Goal: Information Seeking & Learning: Compare options

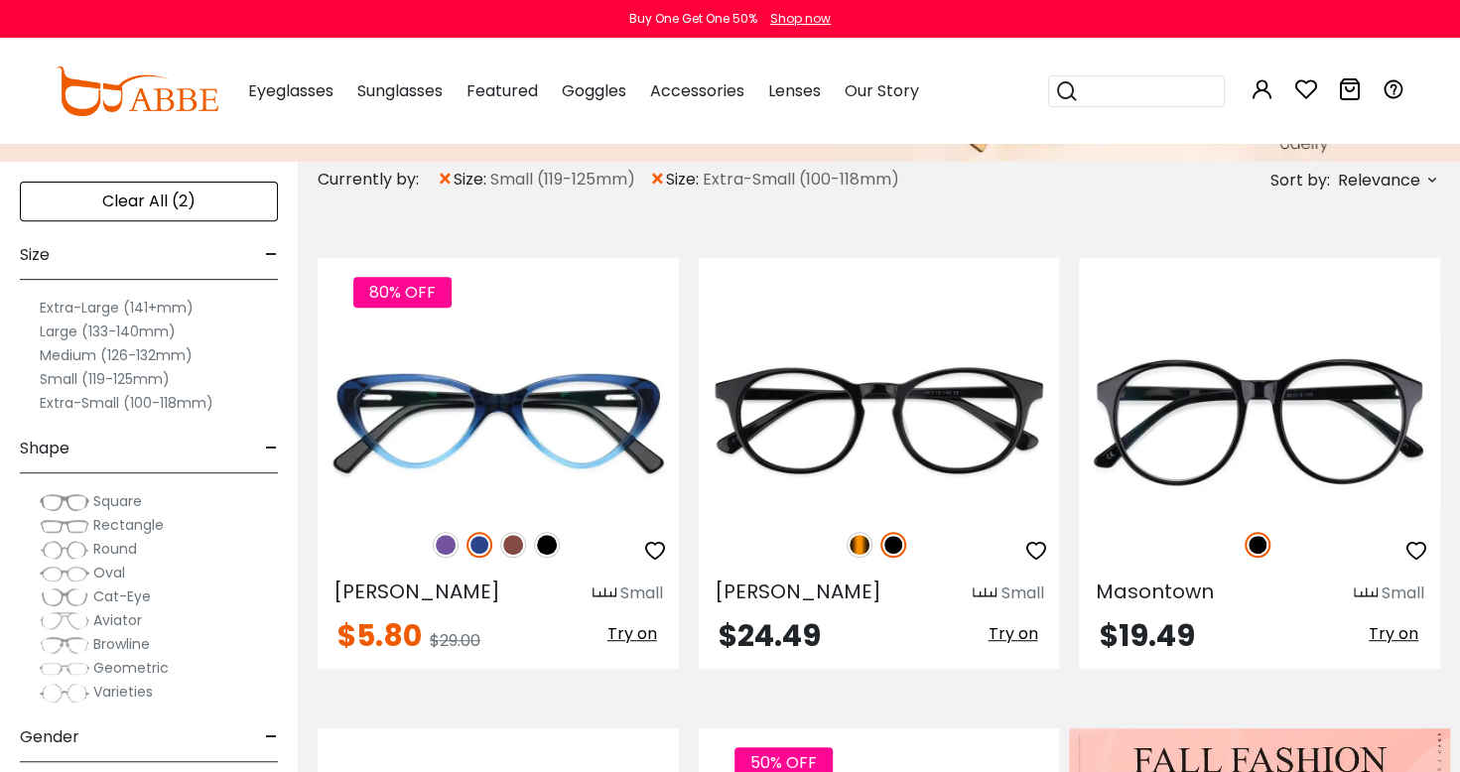
scroll to position [331, 0]
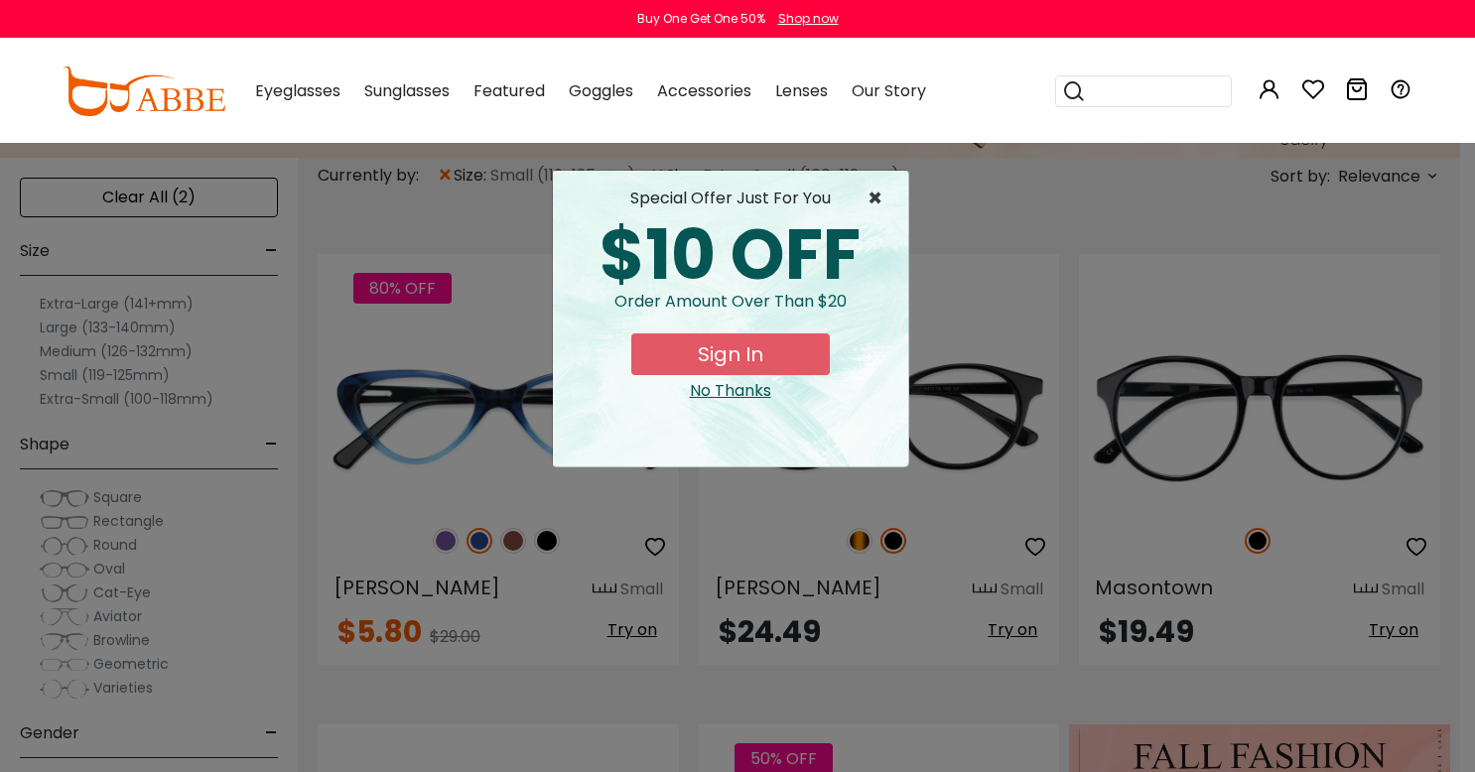
click at [884, 197] on span "×" at bounding box center [879, 199] width 25 height 24
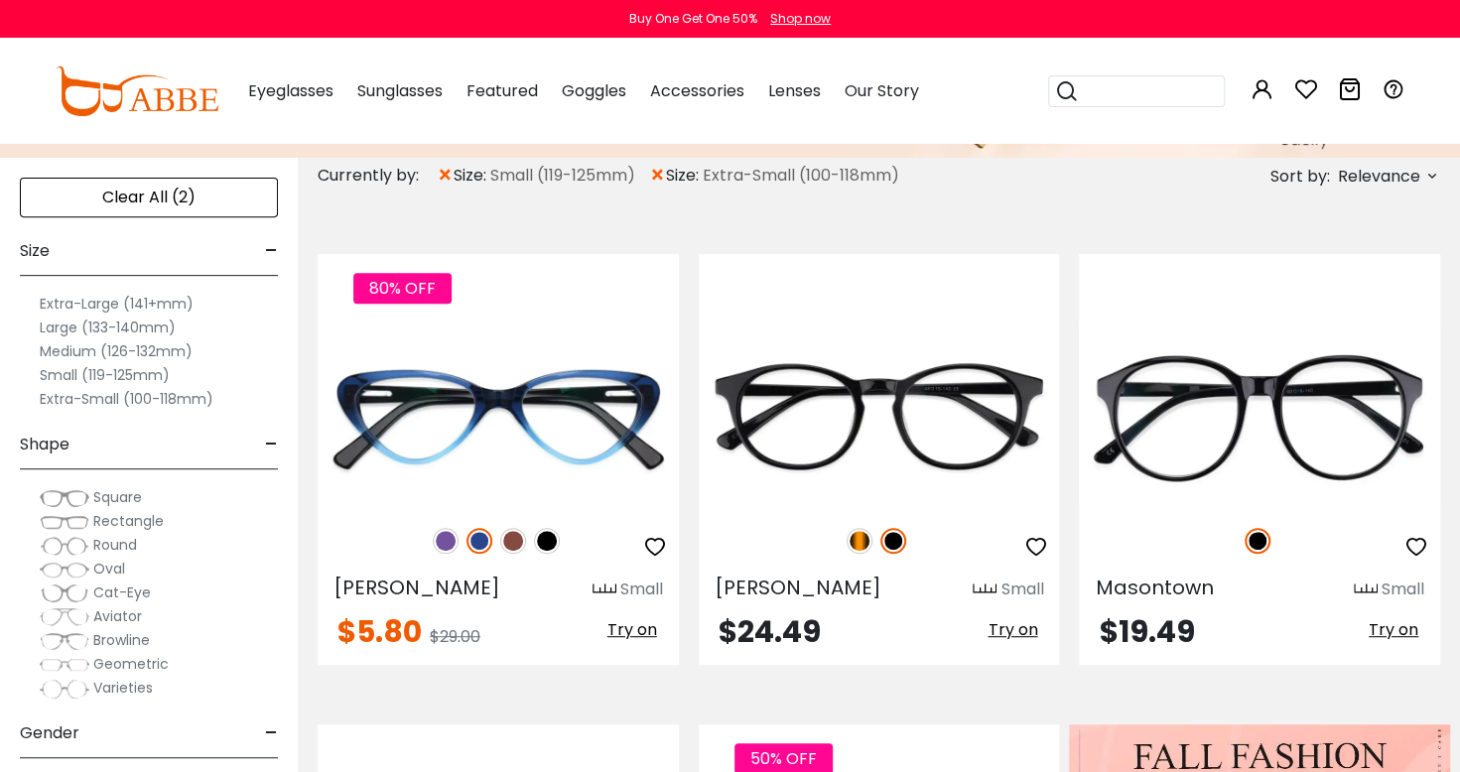
click at [111, 401] on label "Extra-Small (100-118mm)" at bounding box center [127, 399] width 174 height 24
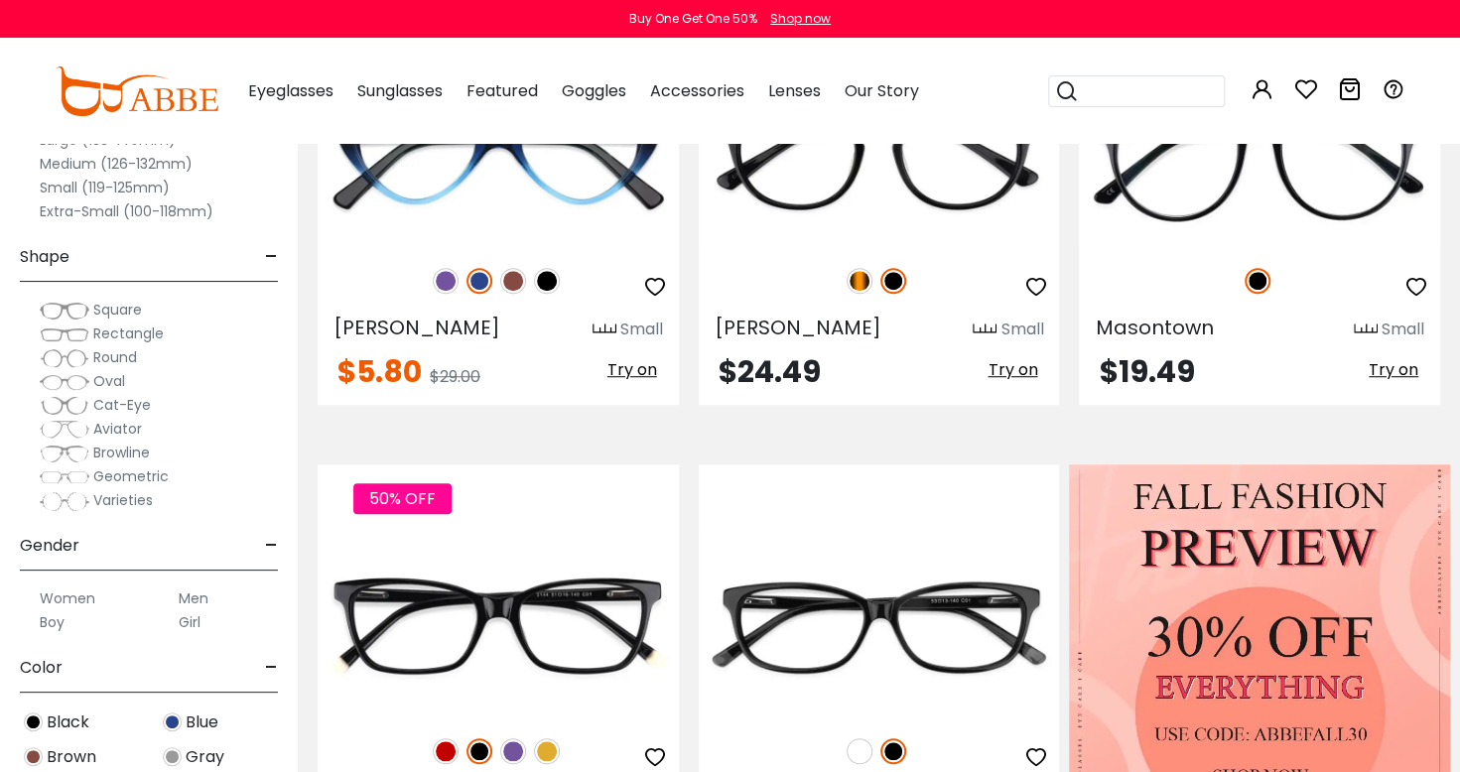
scroll to position [595, 0]
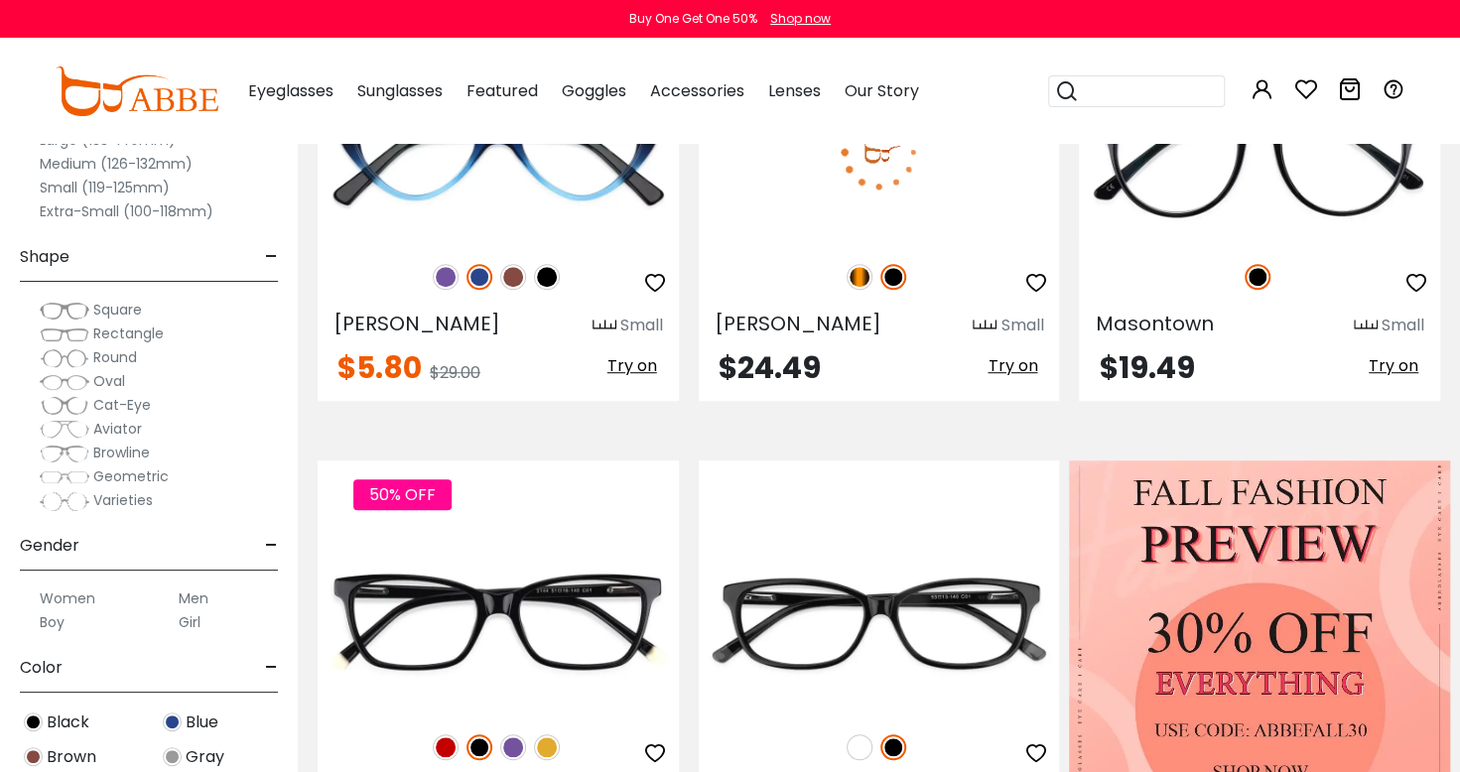
click at [976, 215] on img at bounding box center [879, 152] width 361 height 181
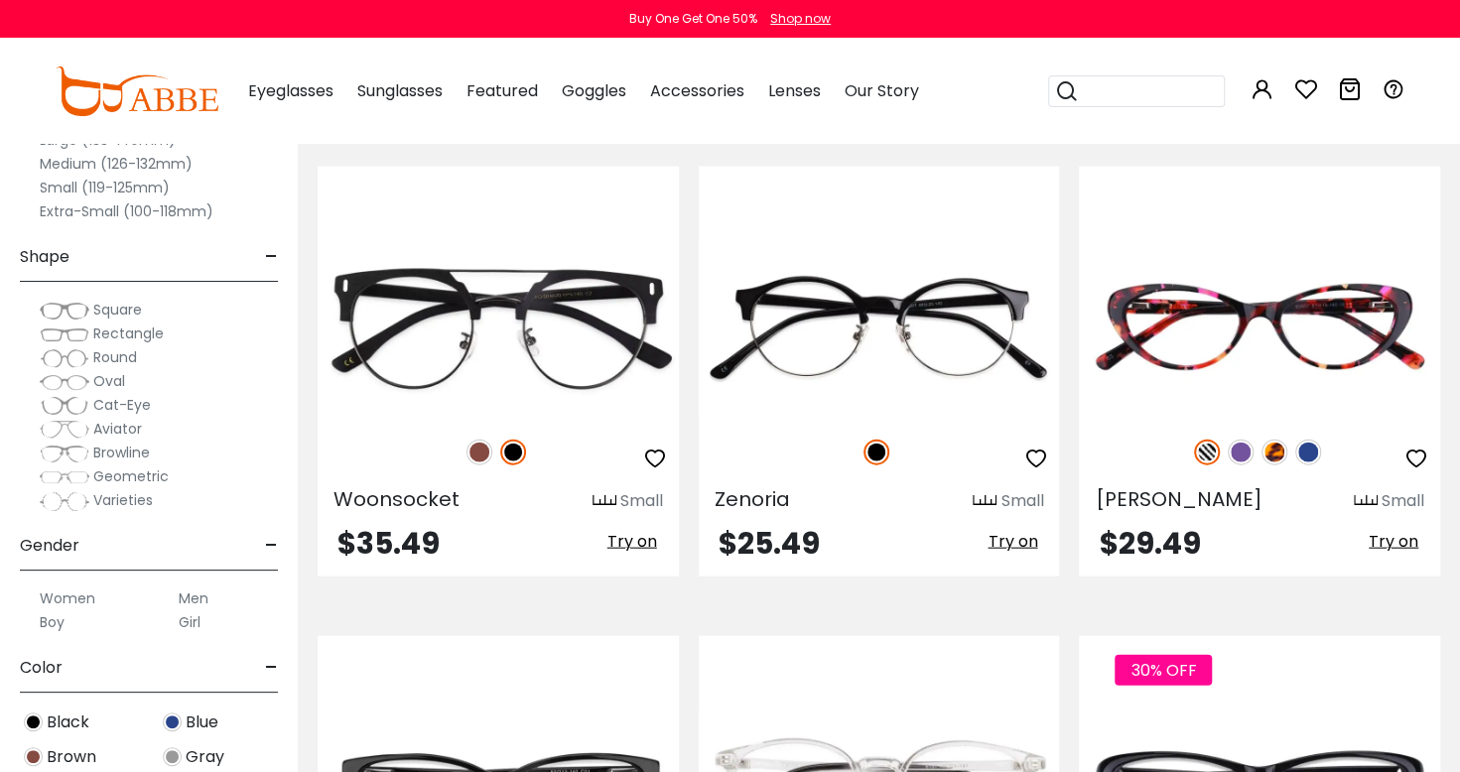
scroll to position [2336, 0]
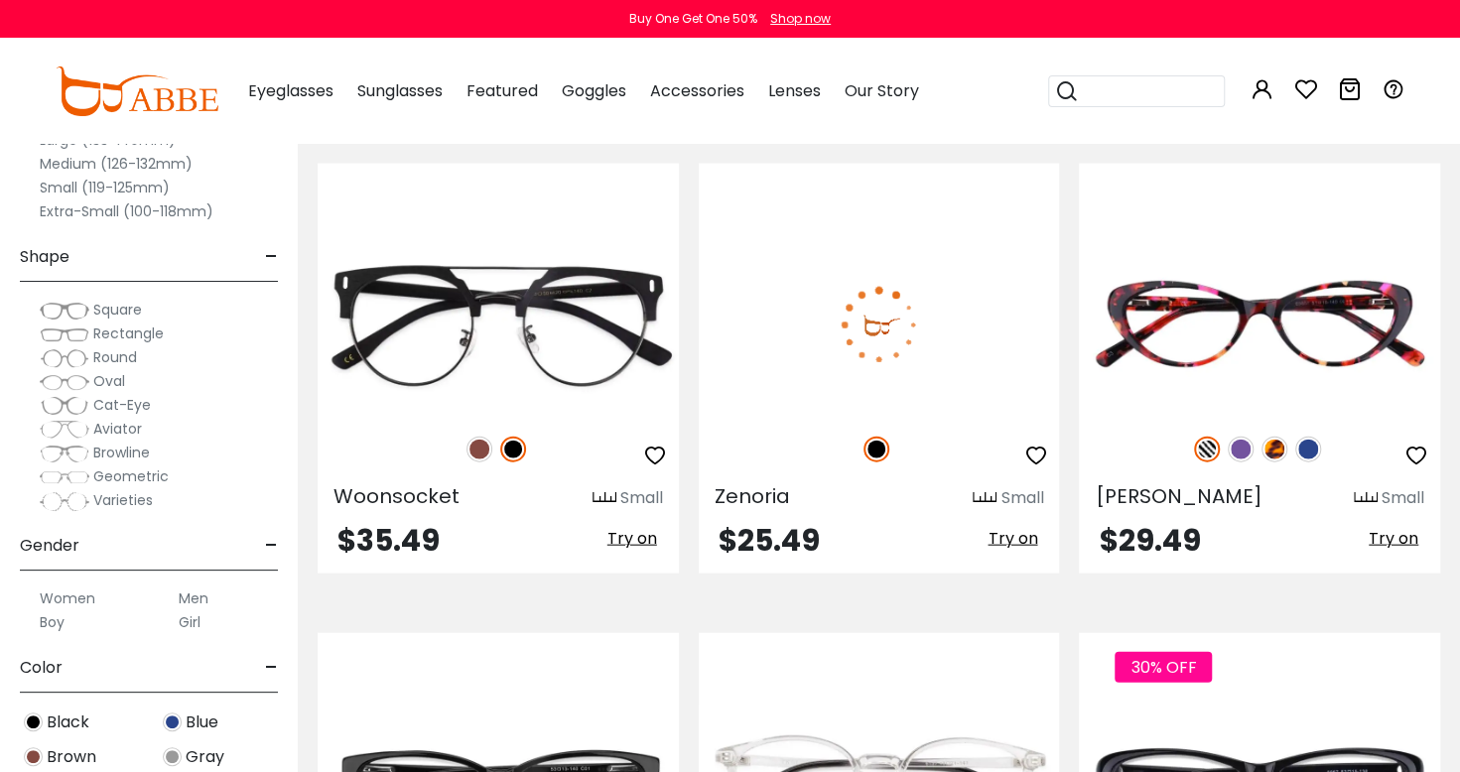
click at [968, 367] on img at bounding box center [879, 325] width 361 height 181
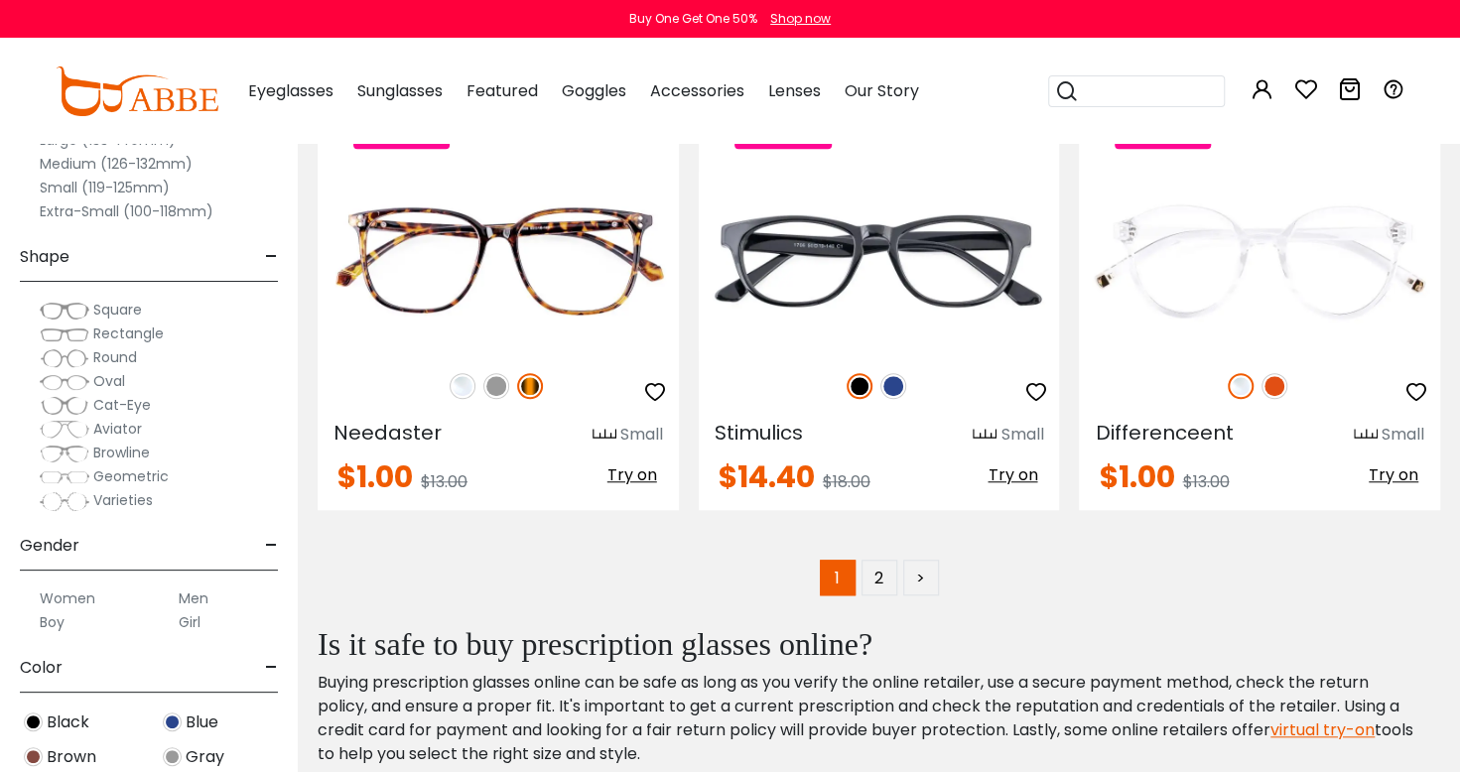
scroll to position [9497, 0]
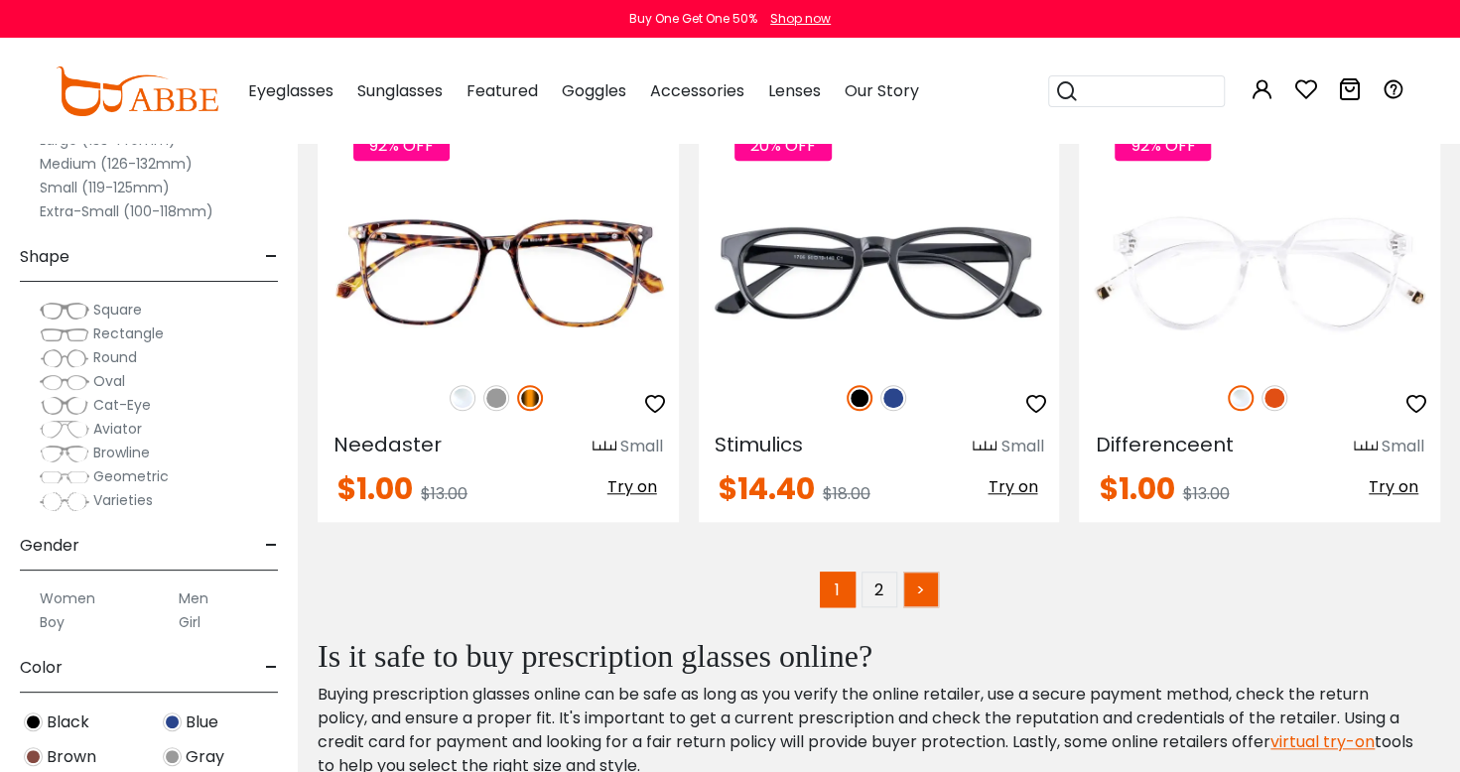
click at [909, 572] on link ">" at bounding box center [921, 590] width 36 height 36
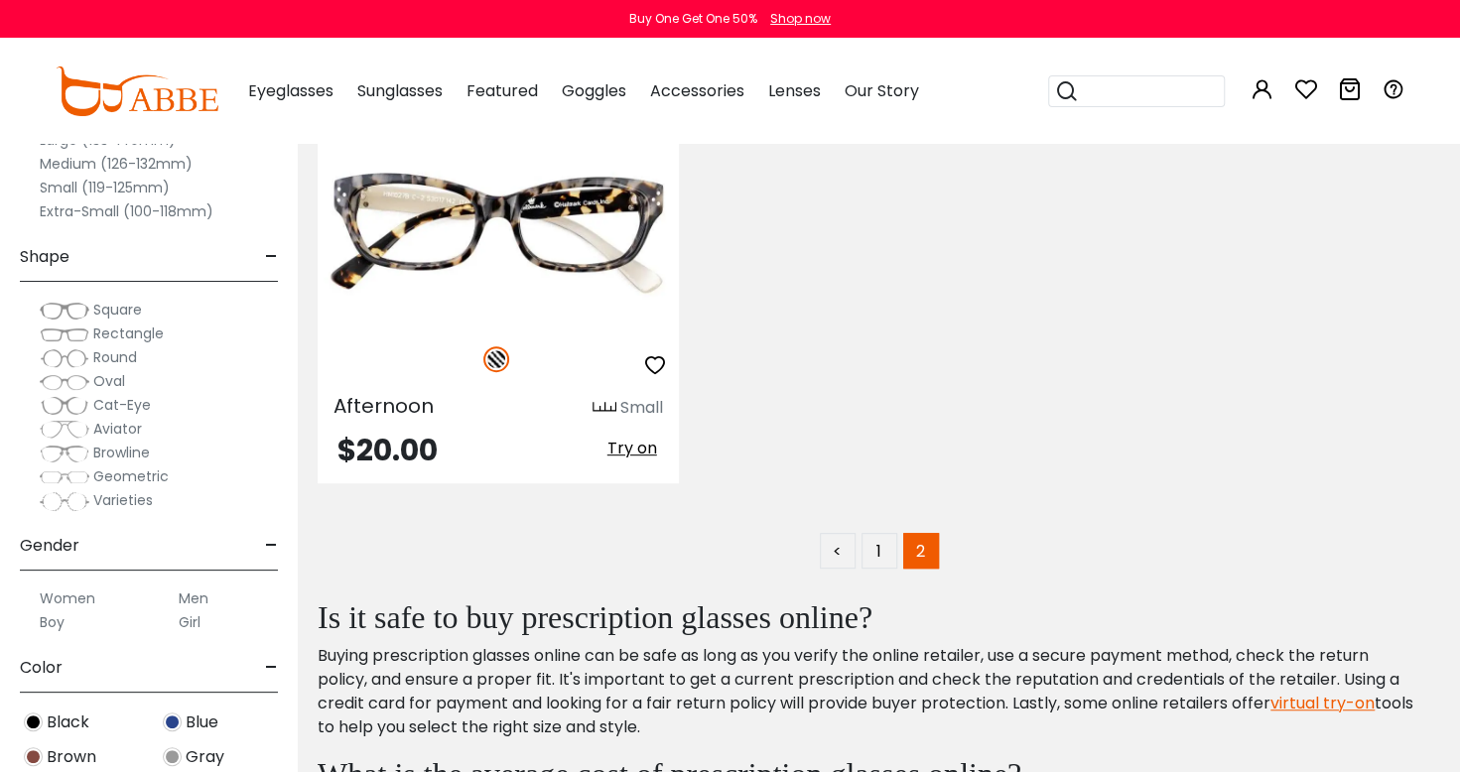
scroll to position [4743, 0]
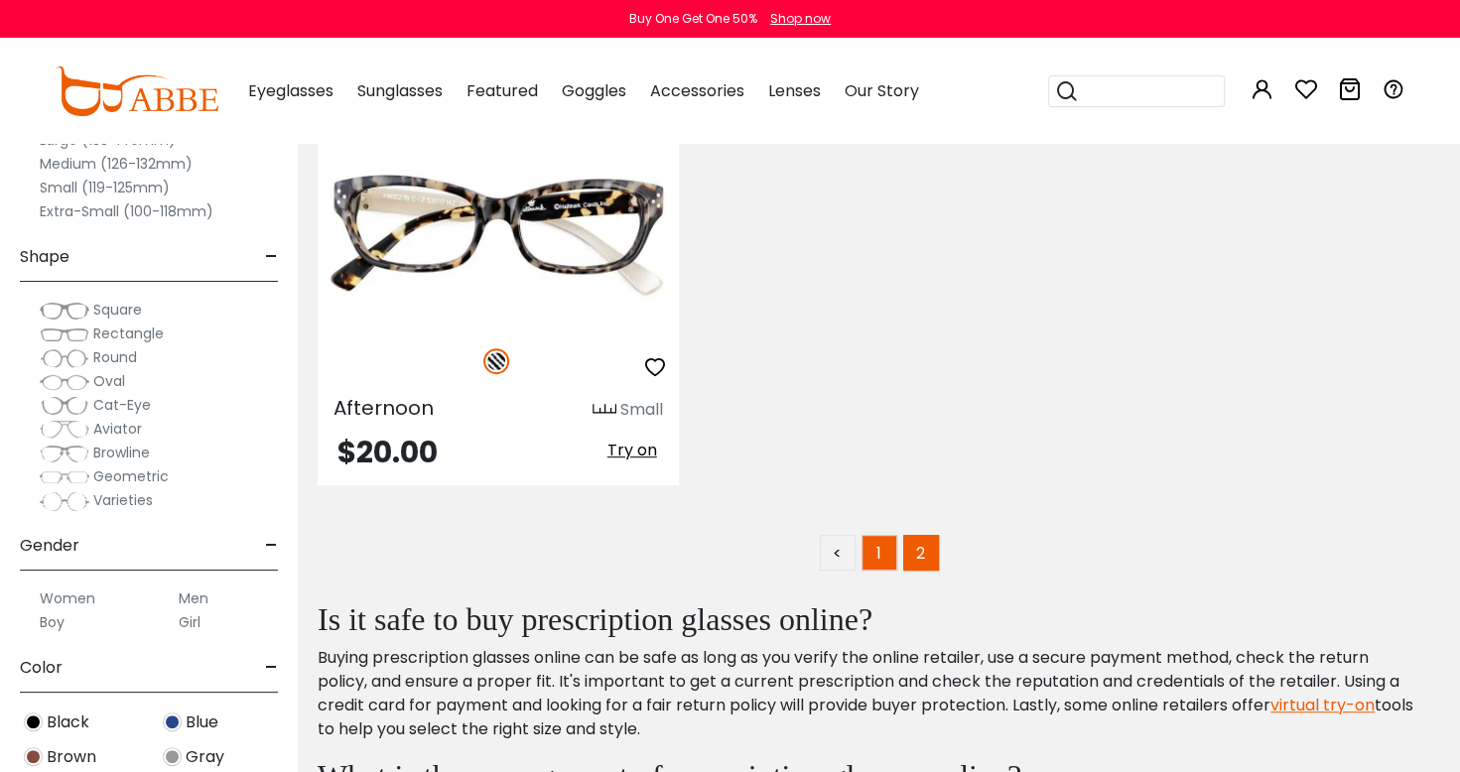
click at [878, 551] on link "1" at bounding box center [879, 553] width 36 height 36
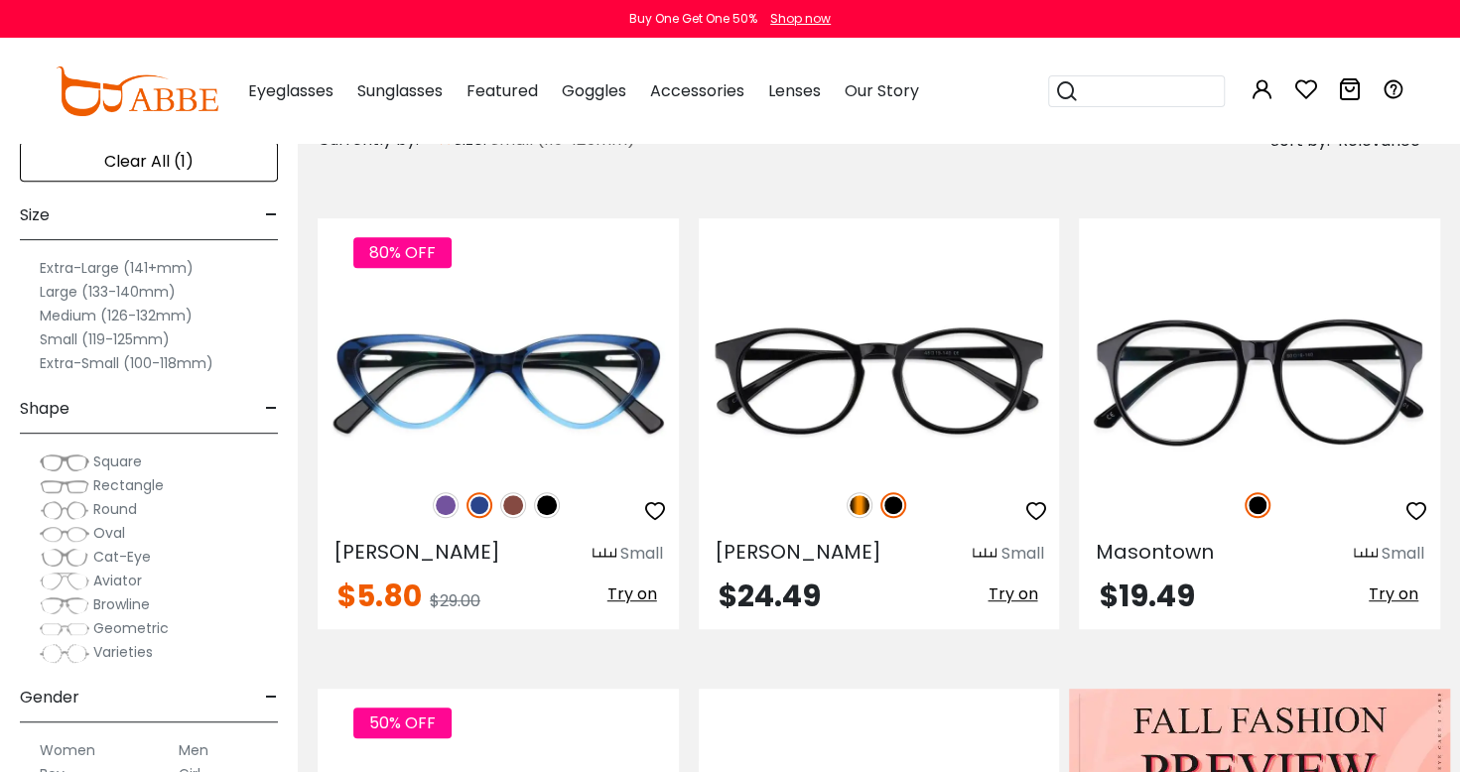
scroll to position [369, 0]
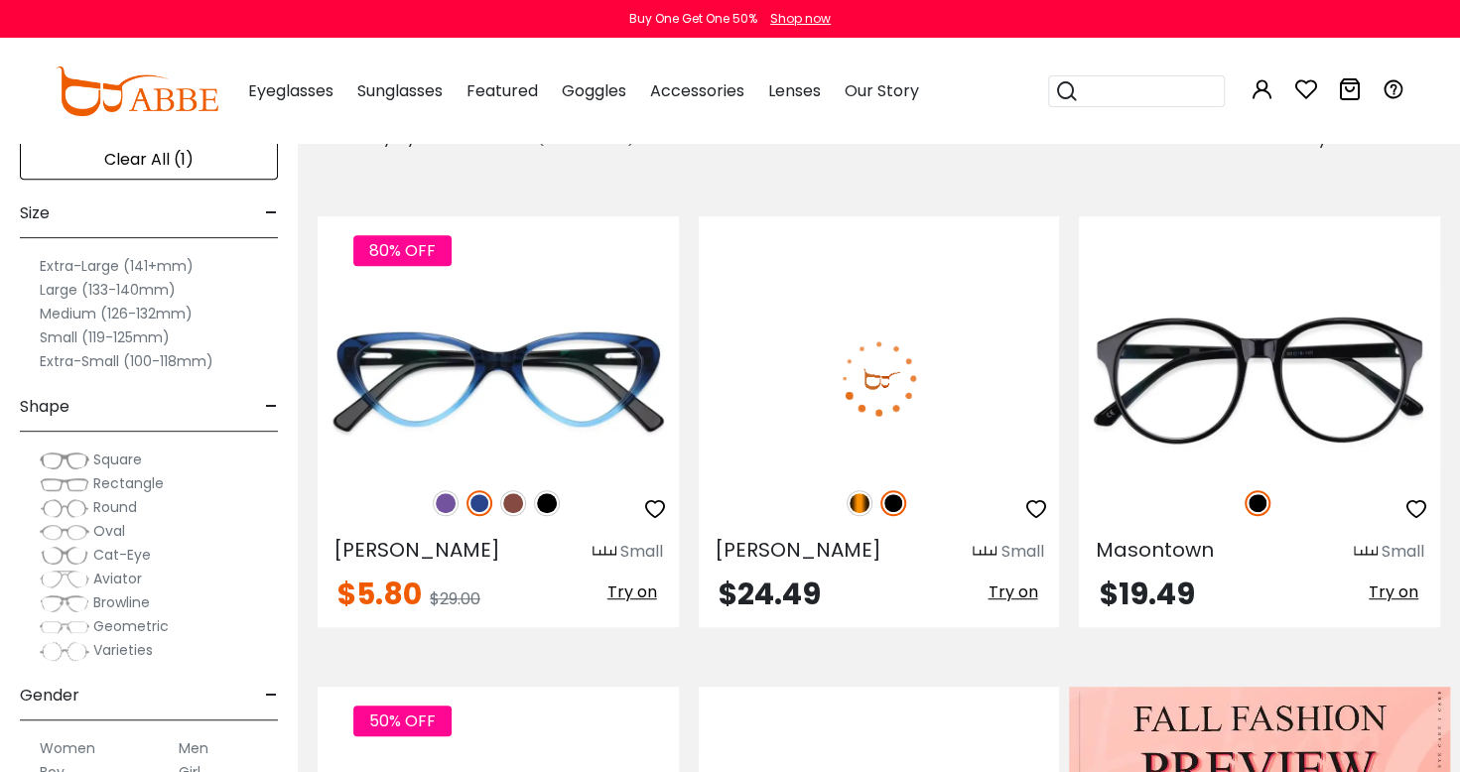
click at [1003, 404] on img at bounding box center [879, 378] width 361 height 181
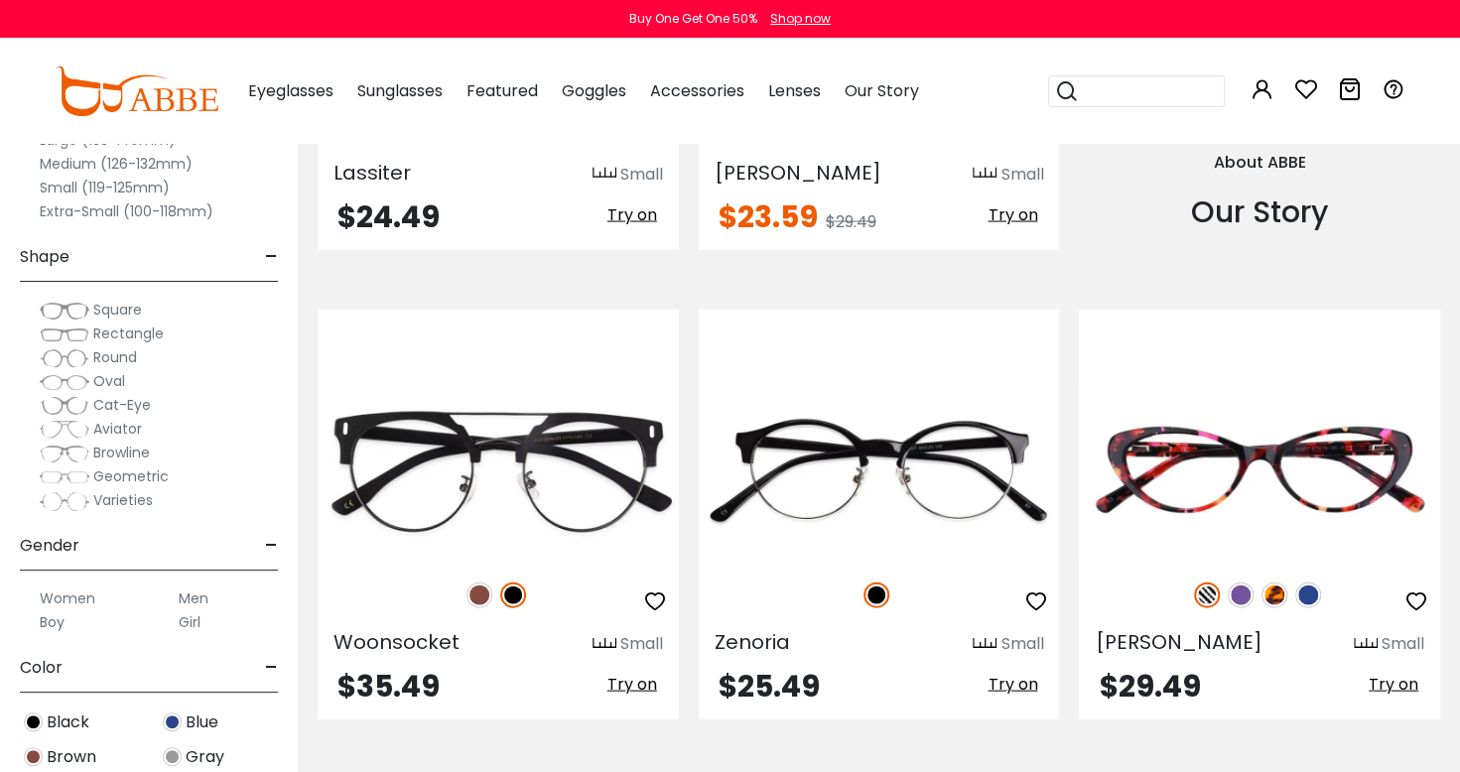
scroll to position [2196, 0]
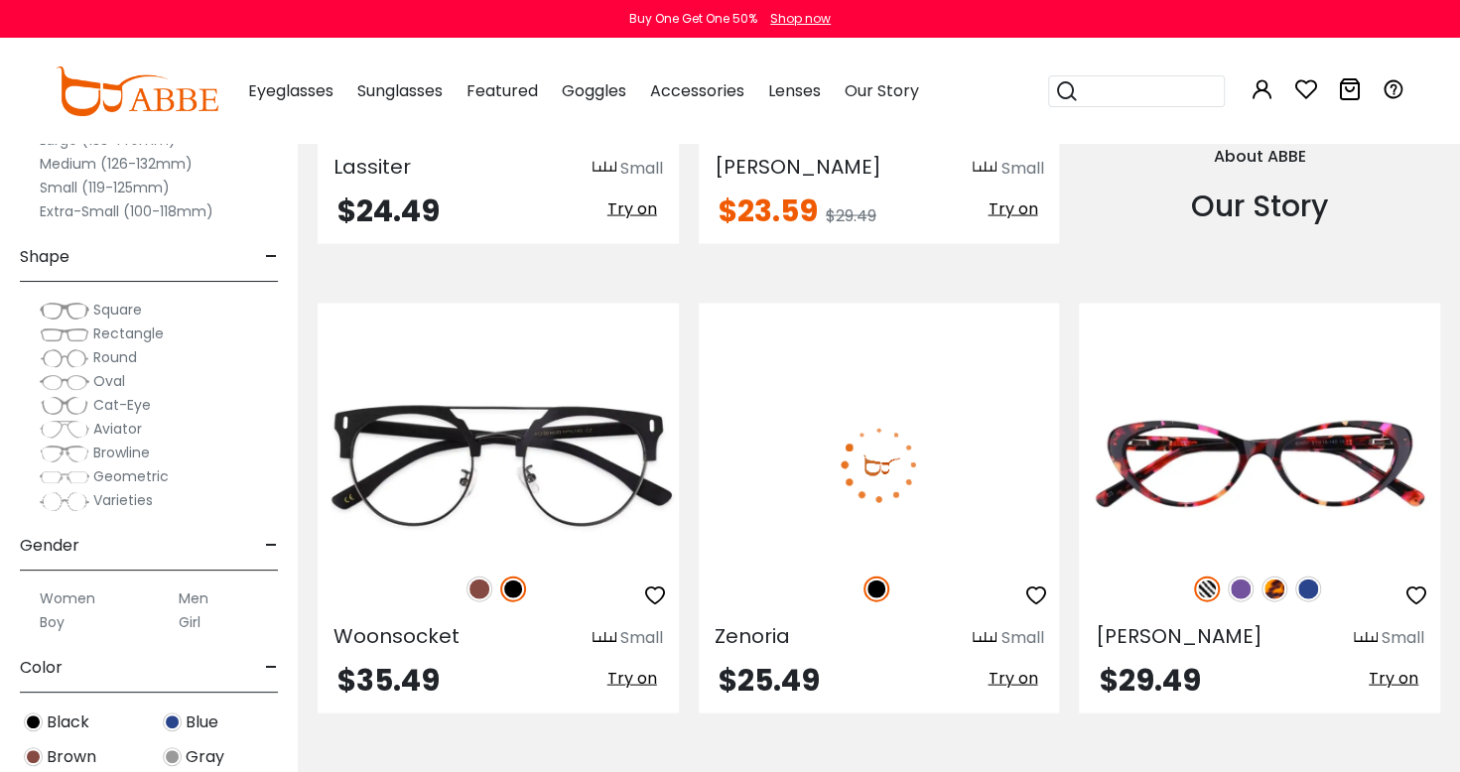
click at [925, 494] on img at bounding box center [879, 465] width 361 height 181
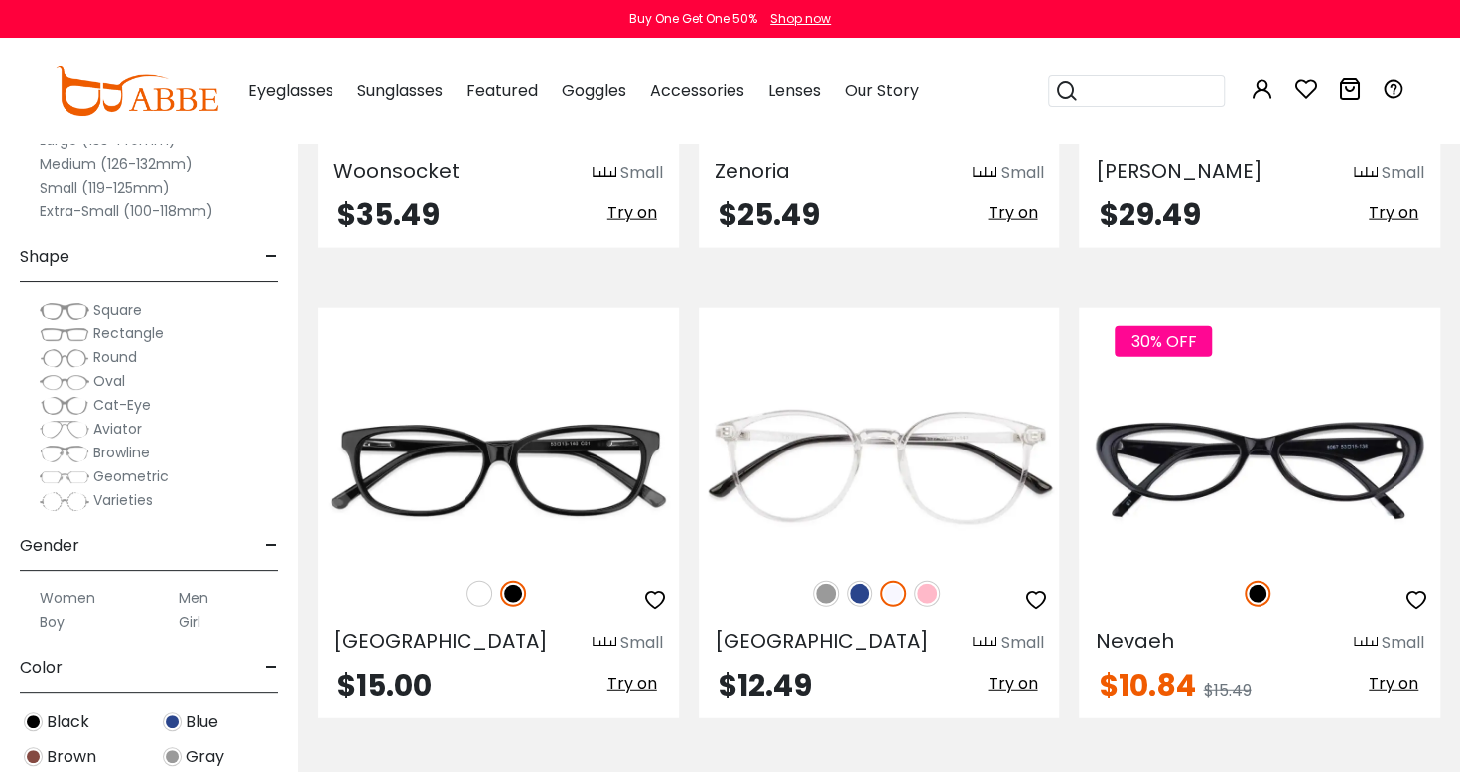
scroll to position [2661, 0]
click at [863, 601] on img at bounding box center [859, 595] width 26 height 26
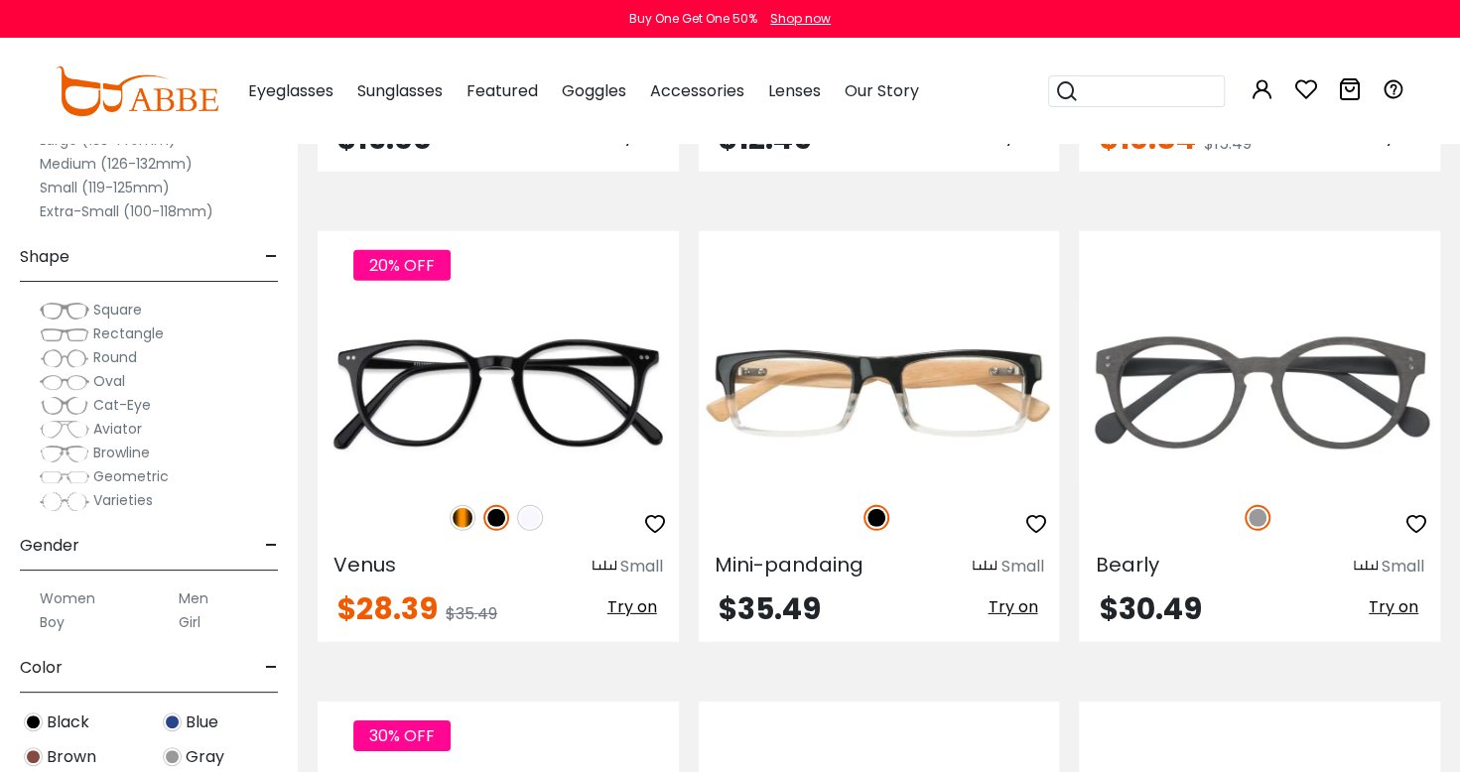
scroll to position [3210, 0]
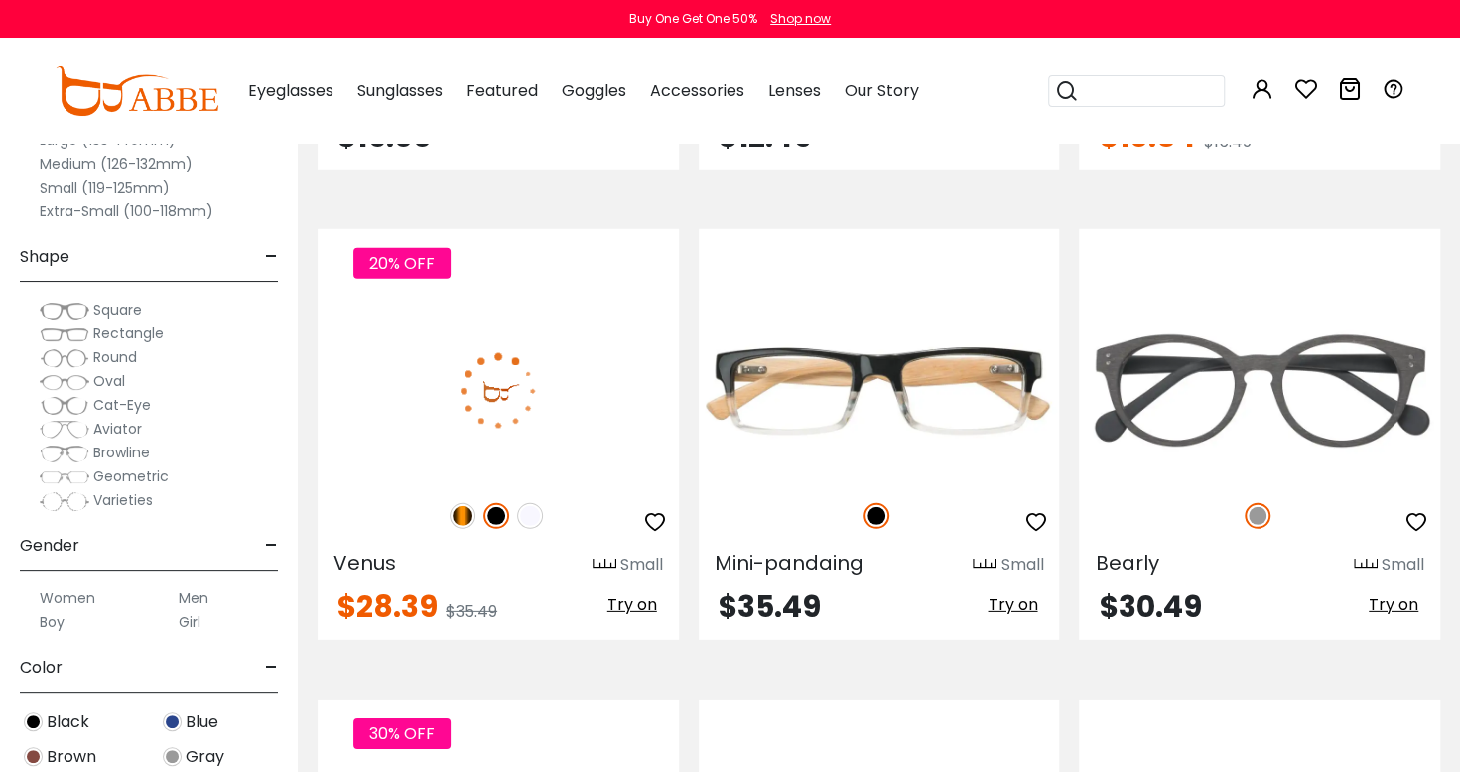
click at [578, 418] on img at bounding box center [498, 391] width 361 height 181
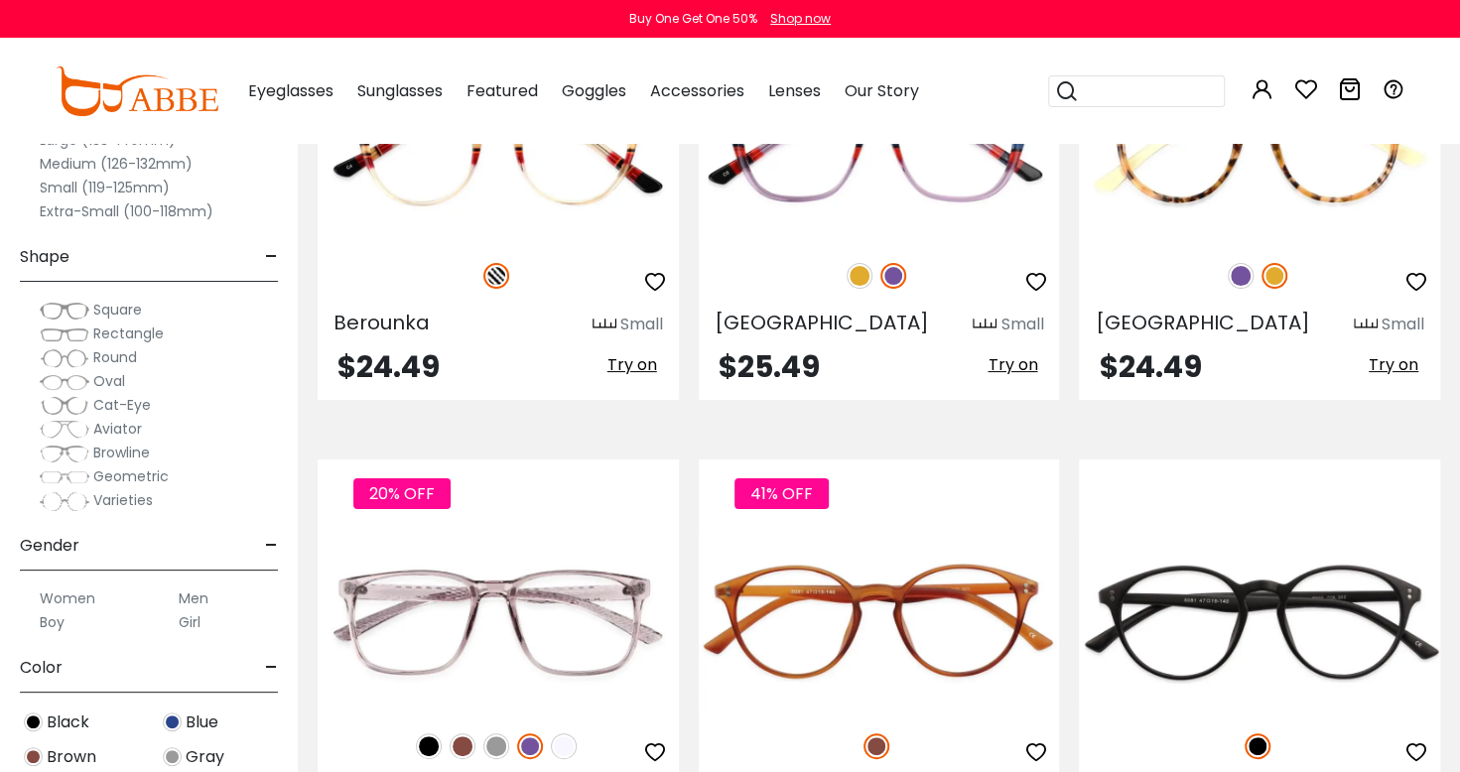
scroll to position [4392, 0]
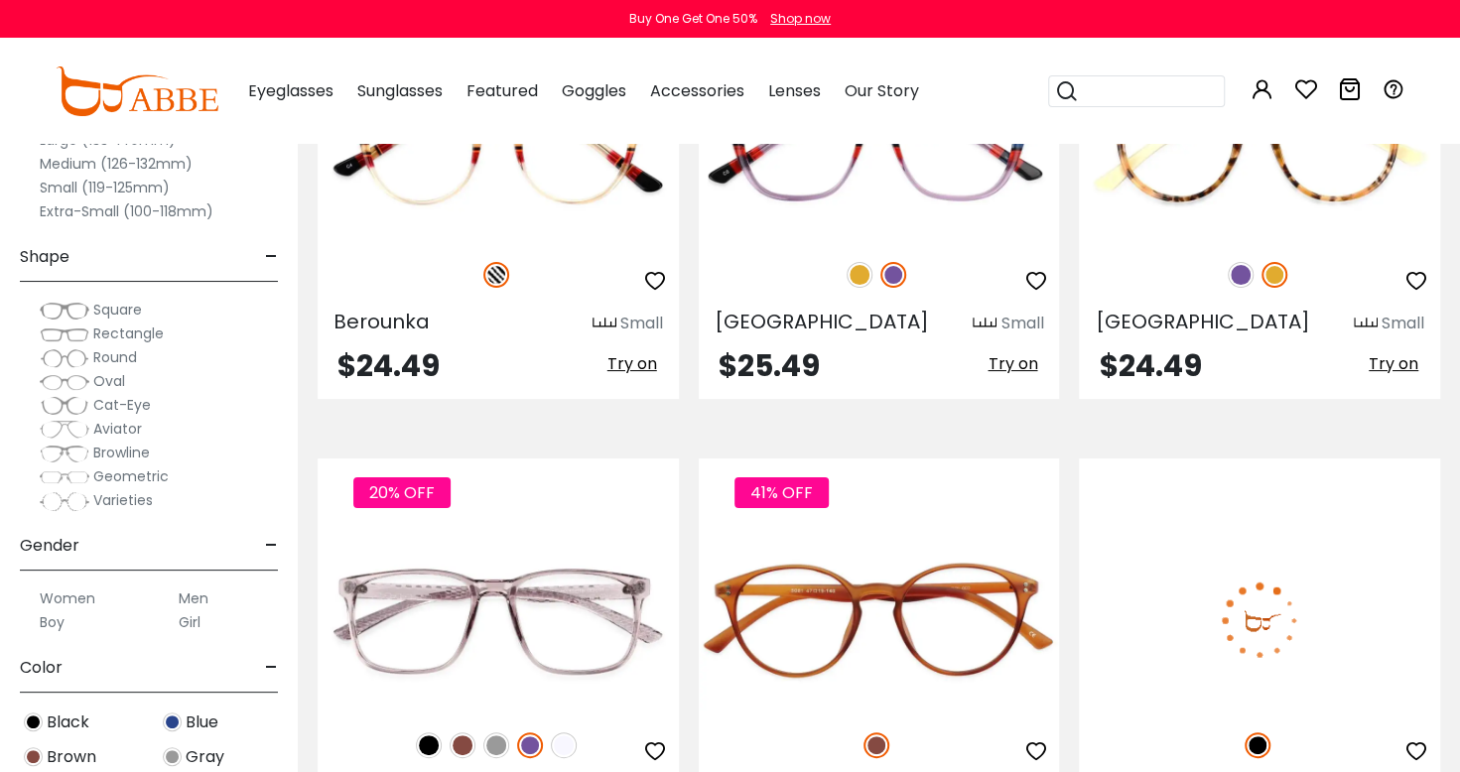
click at [1358, 638] on img at bounding box center [1259, 620] width 361 height 181
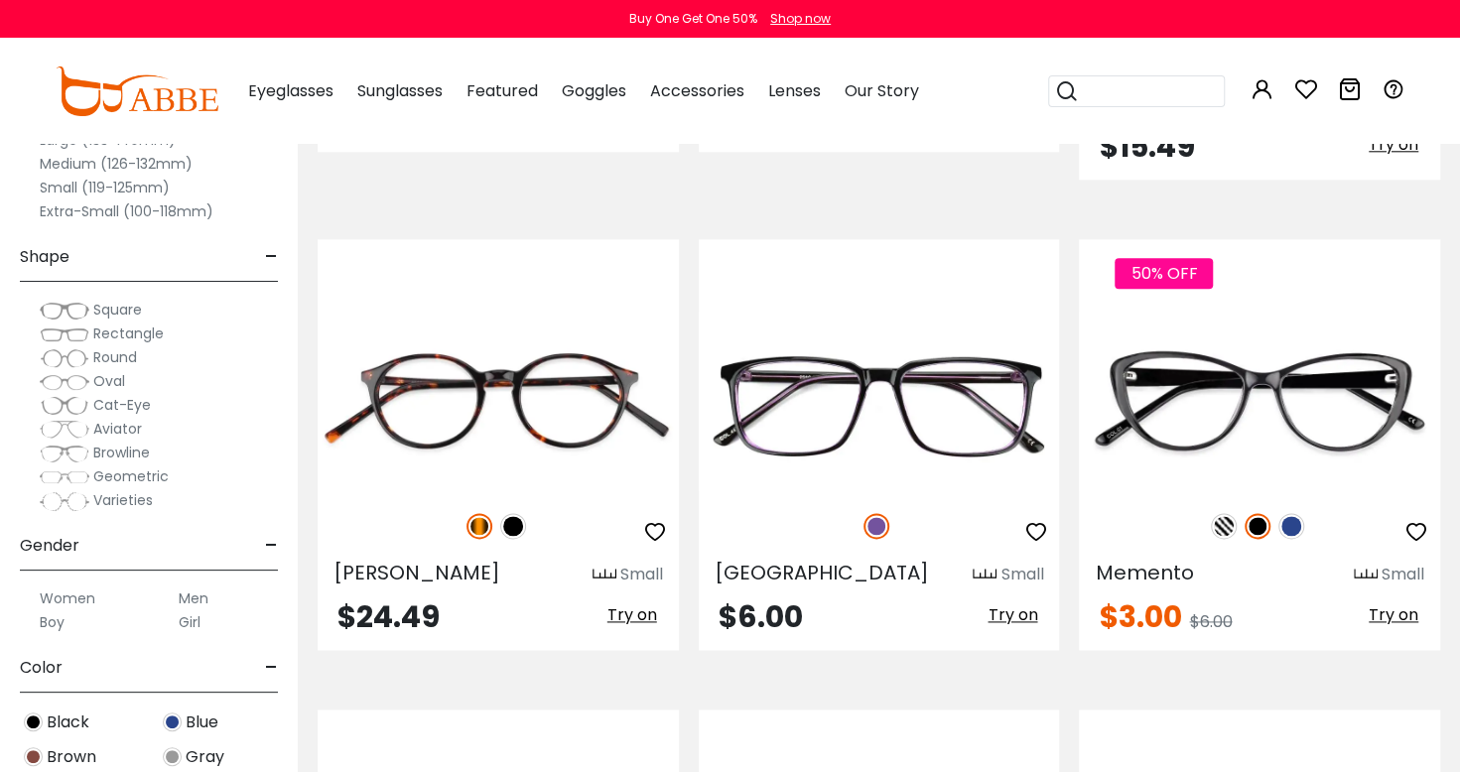
scroll to position [5580, 0]
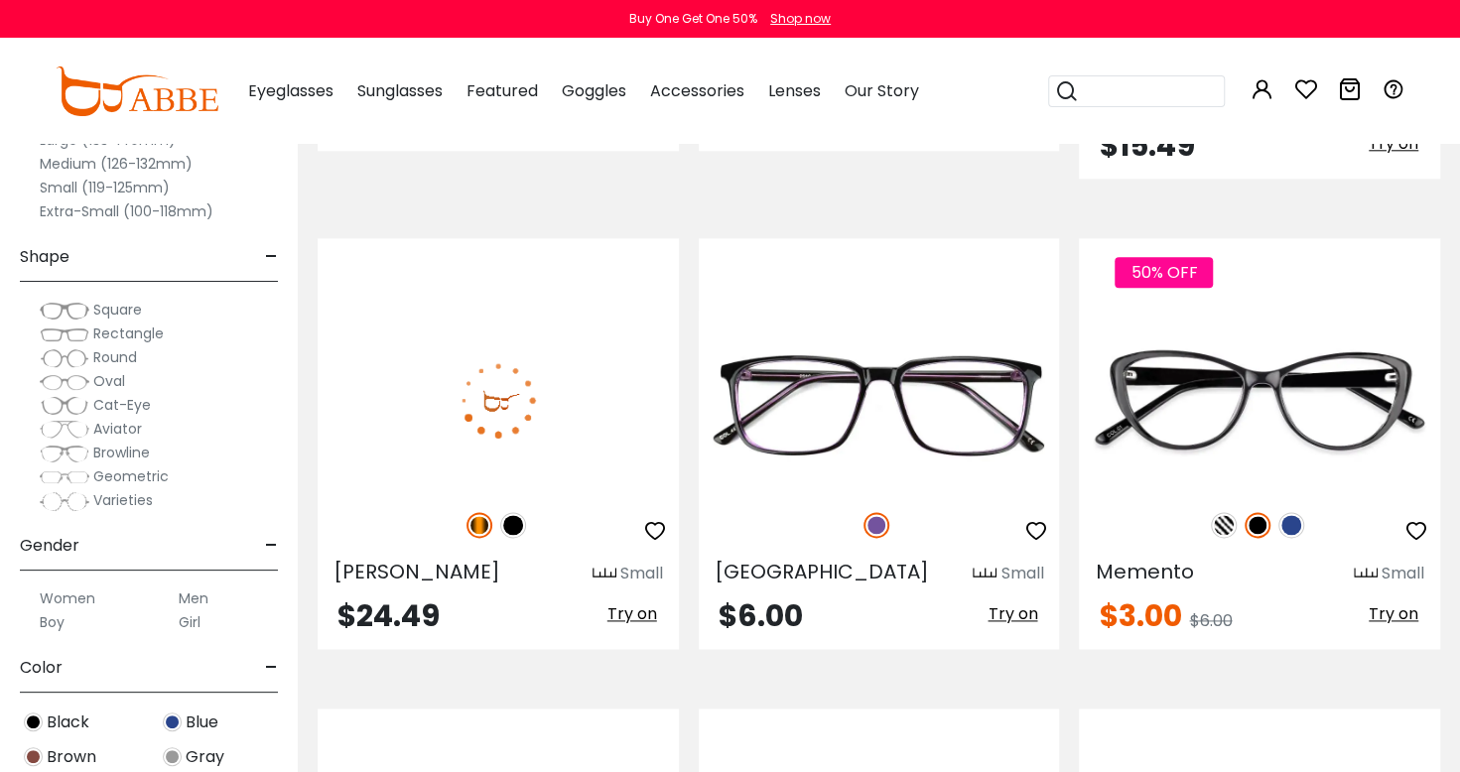
click at [564, 363] on img at bounding box center [498, 400] width 361 height 181
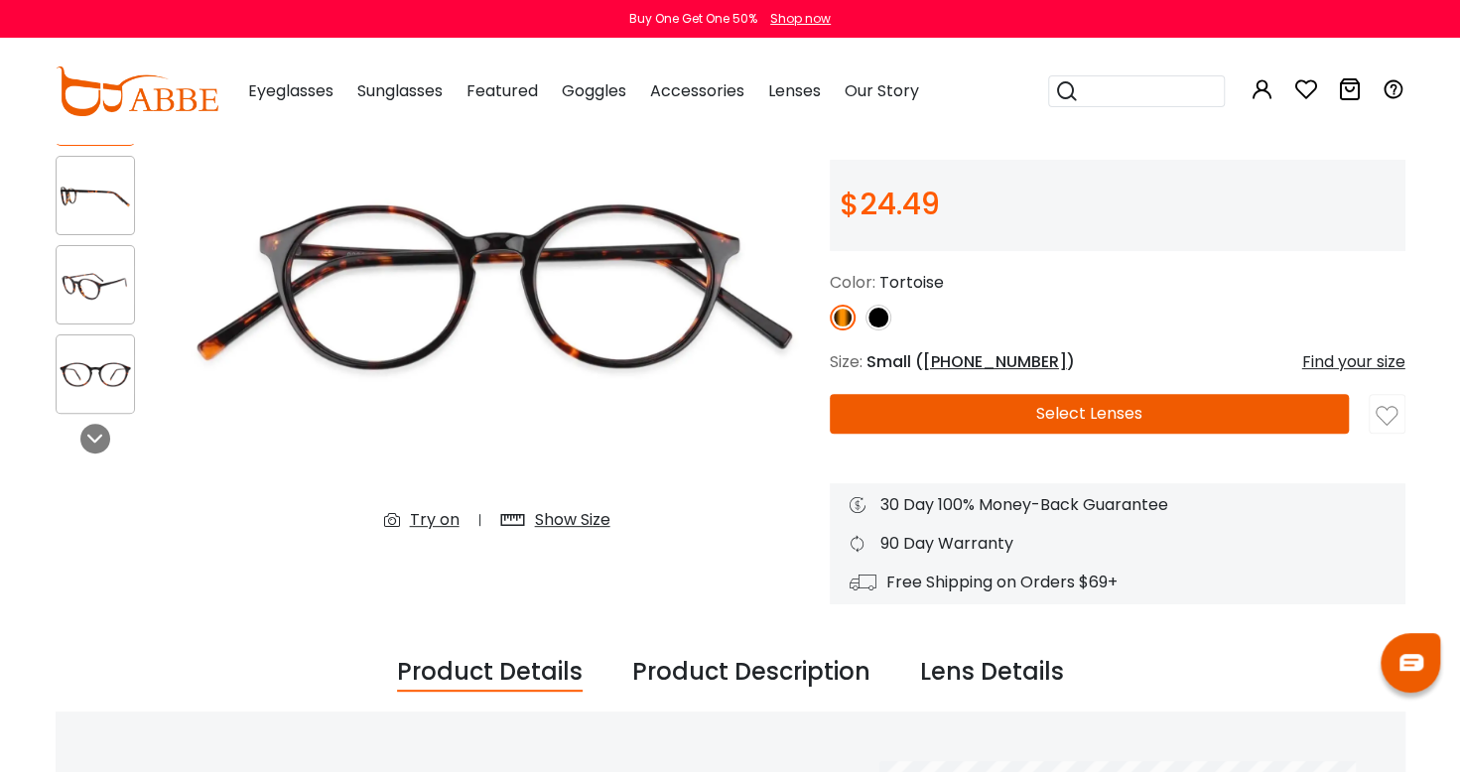
scroll to position [199, 0]
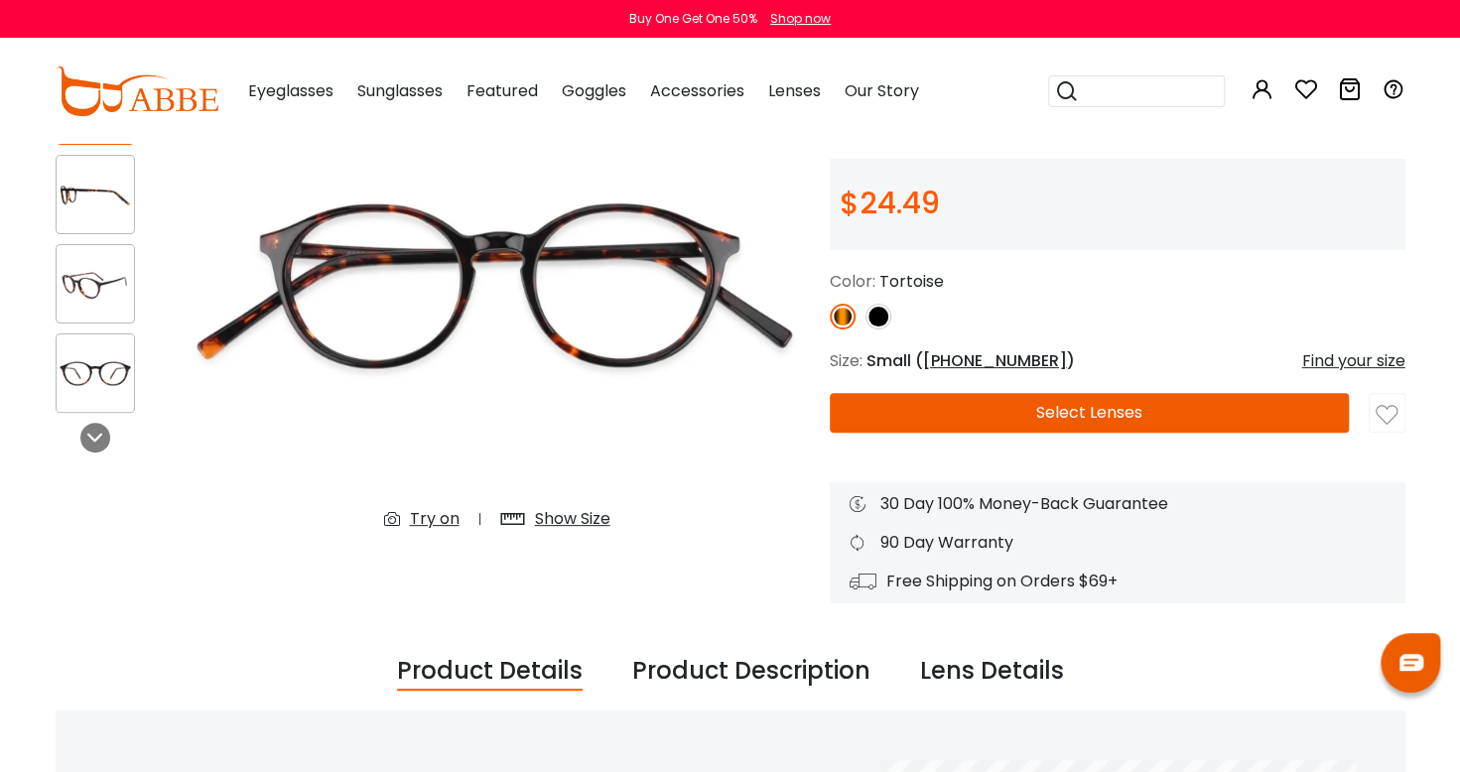
click at [585, 524] on div "Show Size" at bounding box center [572, 519] width 75 height 24
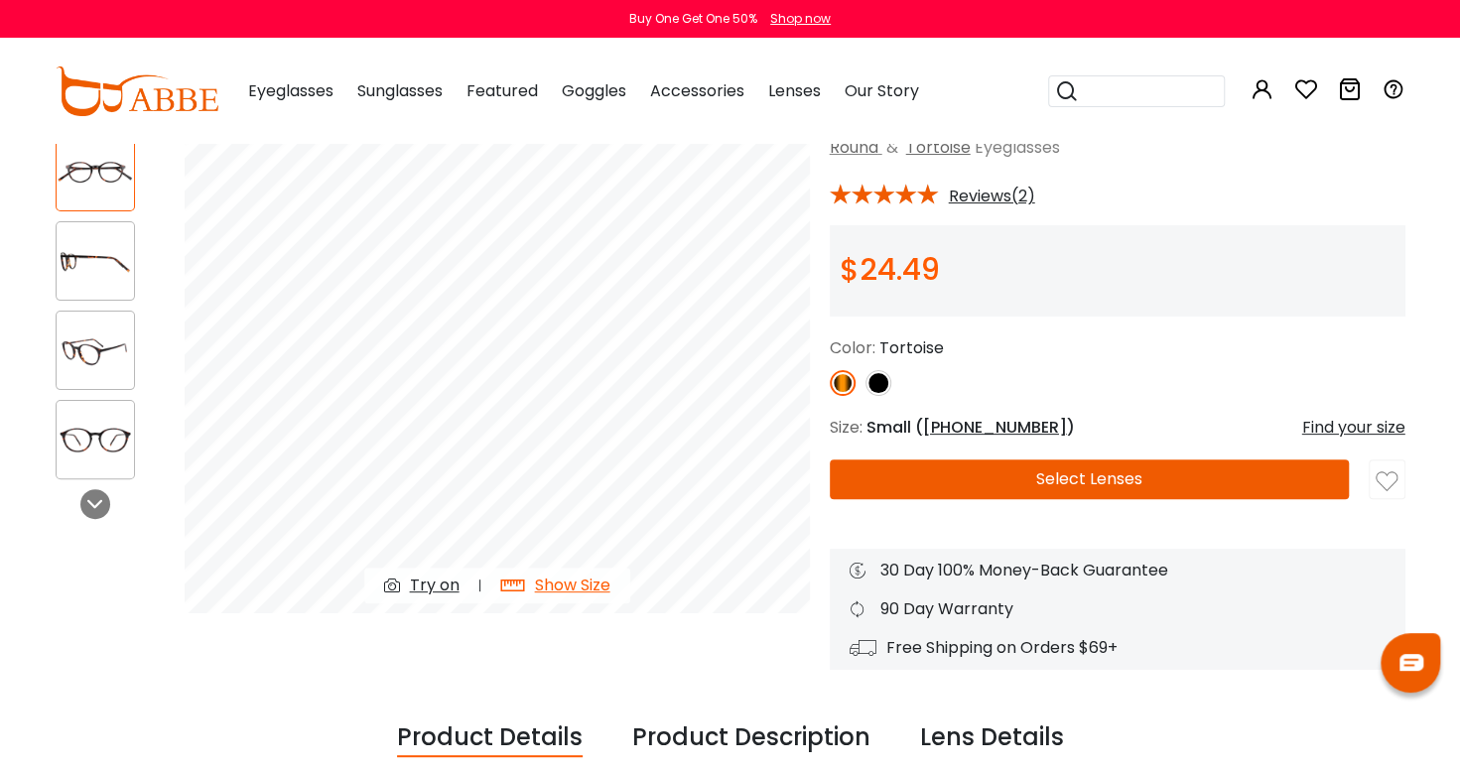
scroll to position [0, 0]
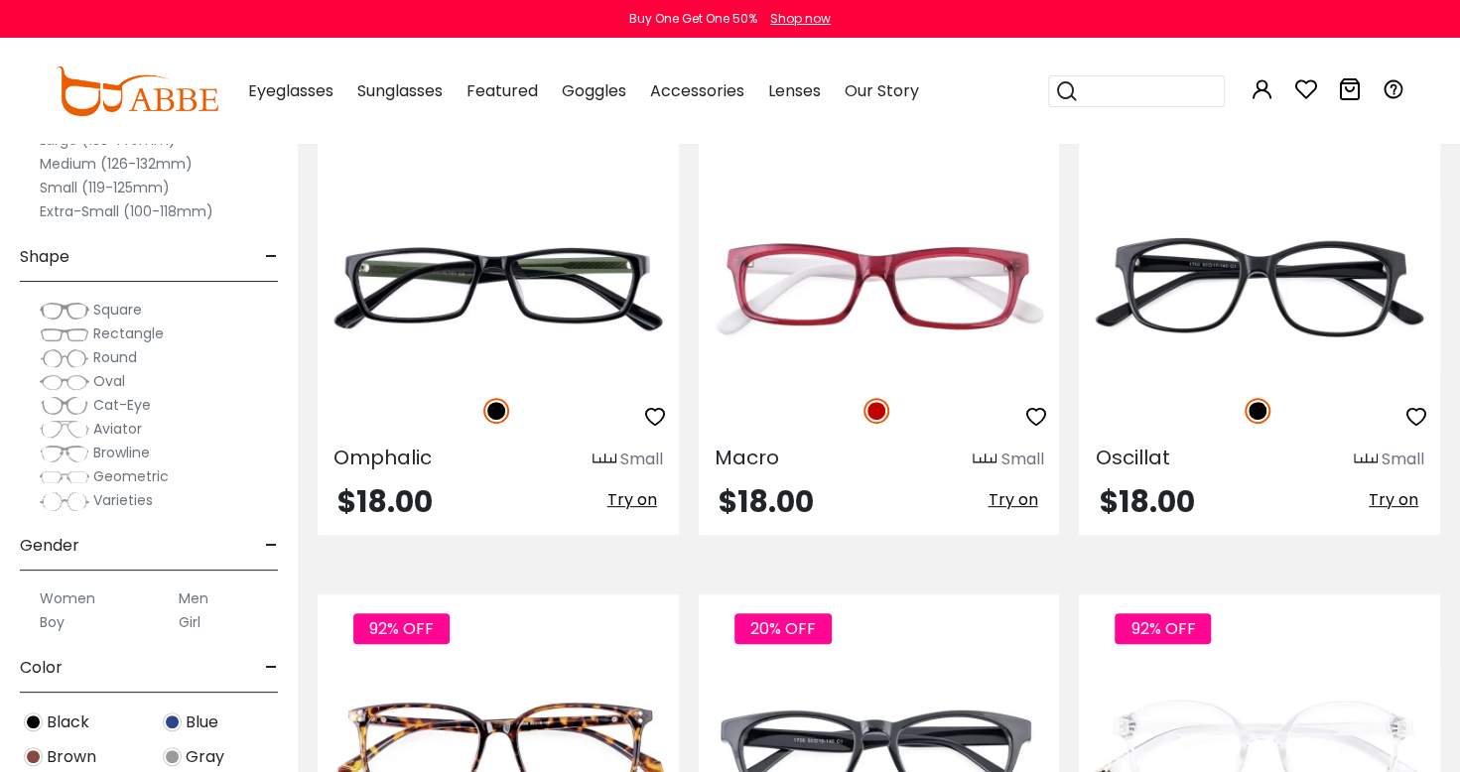
scroll to position [8981, 0]
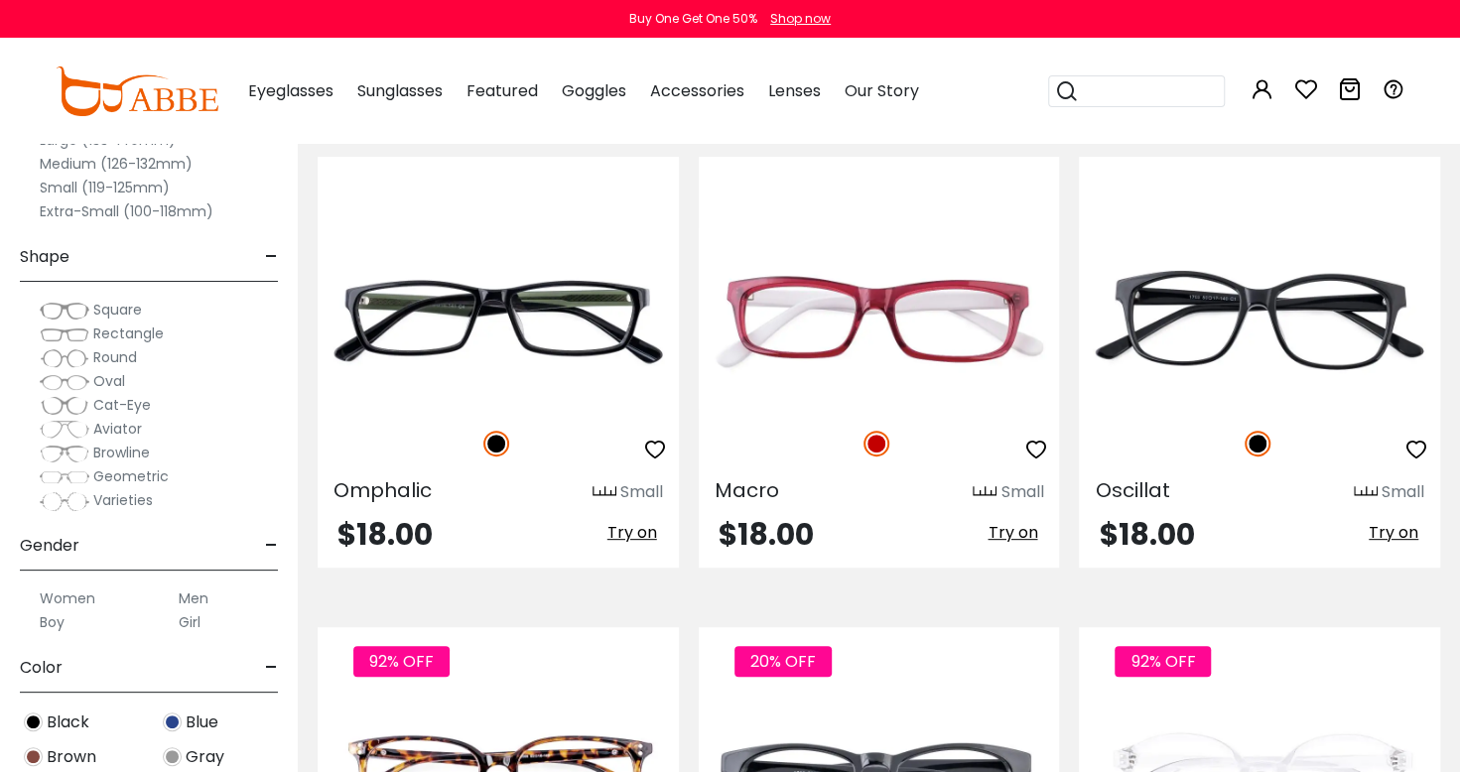
click at [44, 186] on label "Small (119-125mm)" at bounding box center [105, 188] width 130 height 24
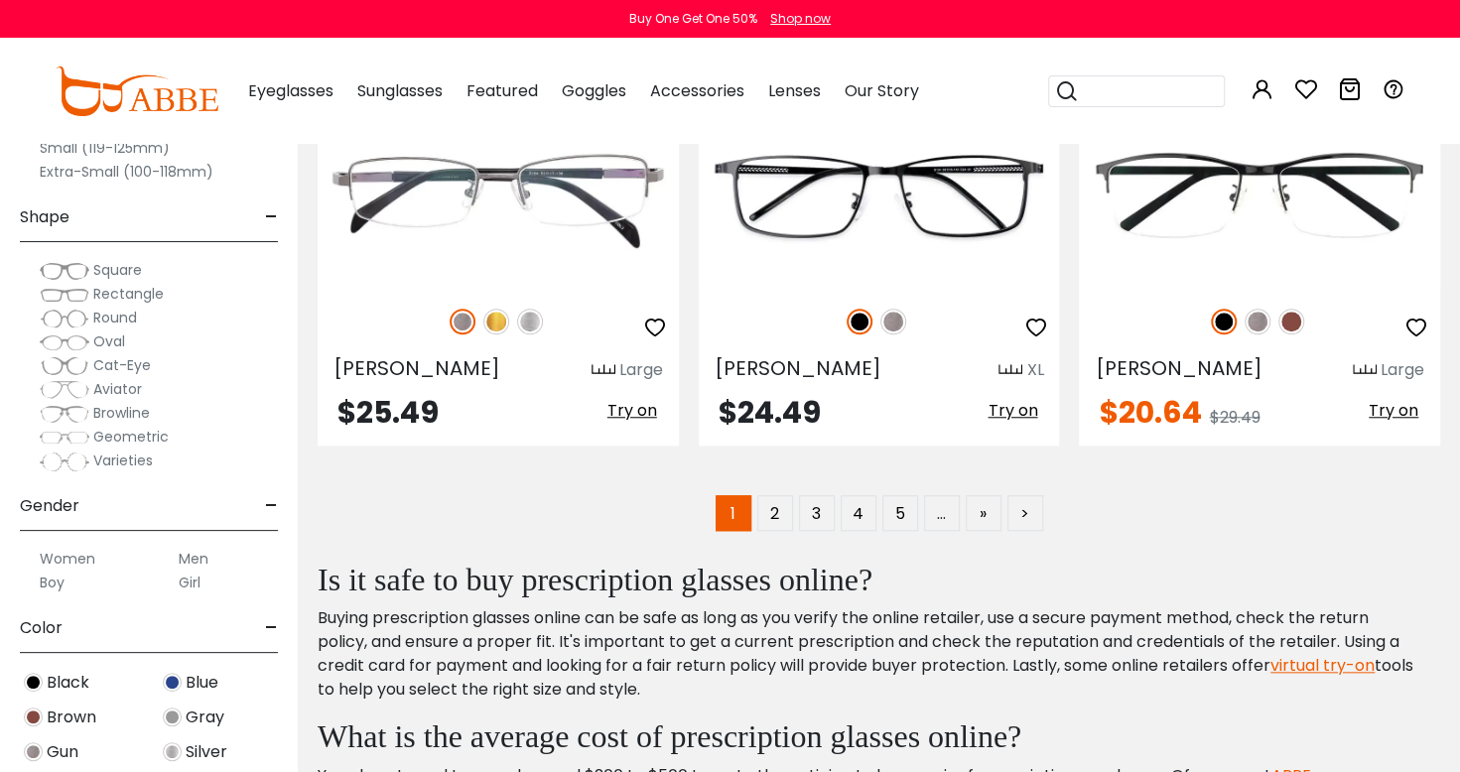
scroll to position [9568, 0]
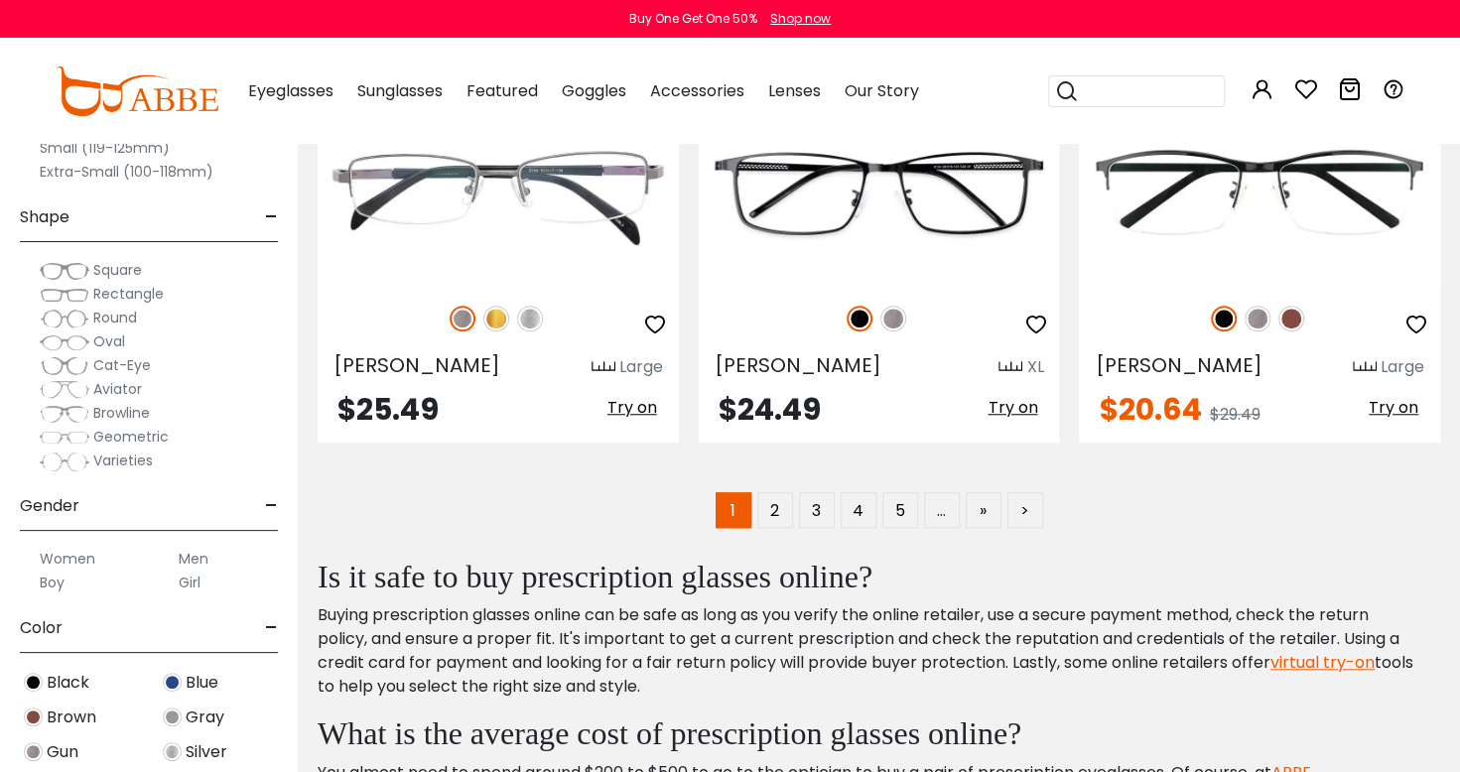
click at [74, 558] on label "Women" at bounding box center [68, 559] width 56 height 24
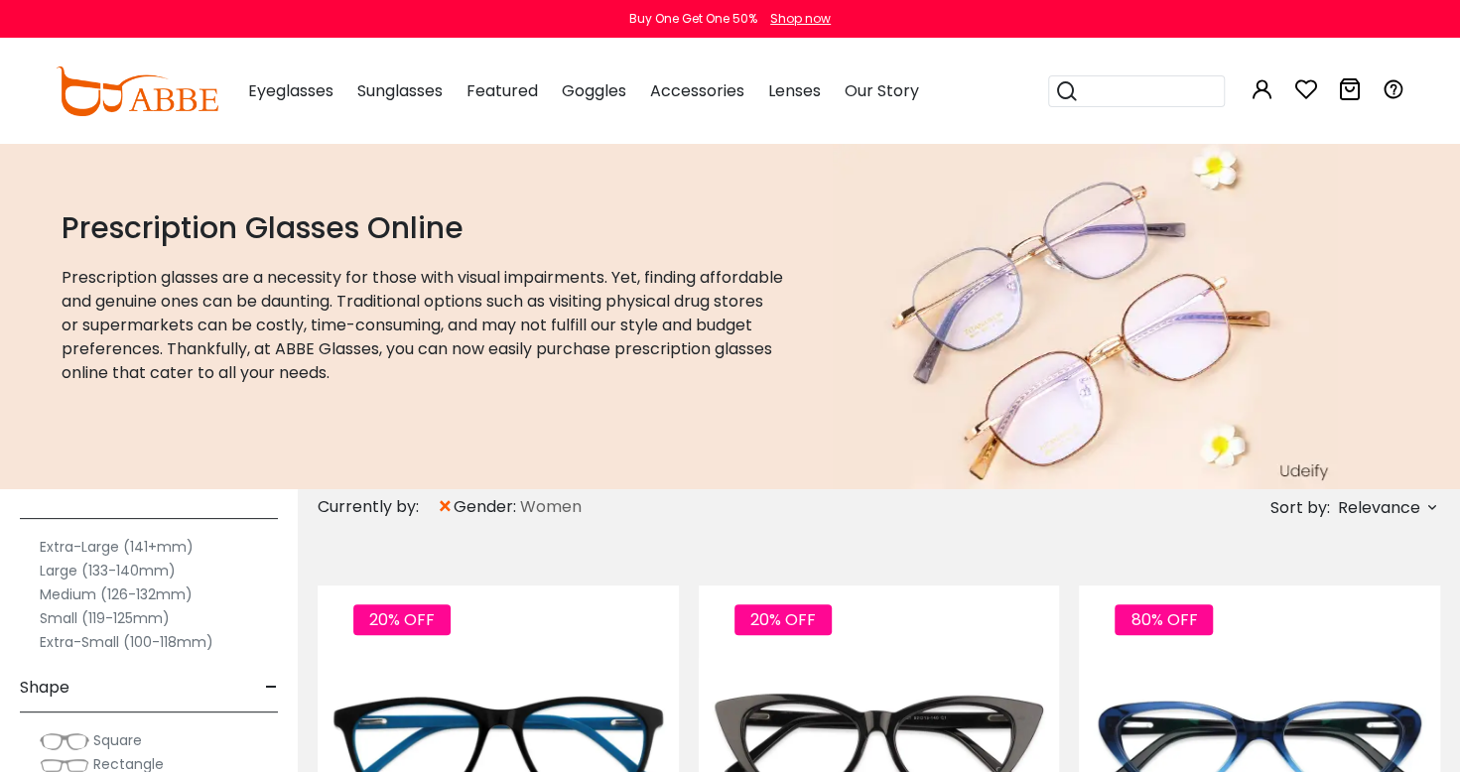
scroll to position [86, 0]
click at [55, 620] on label "Small (119-125mm)" at bounding box center [105, 620] width 130 height 24
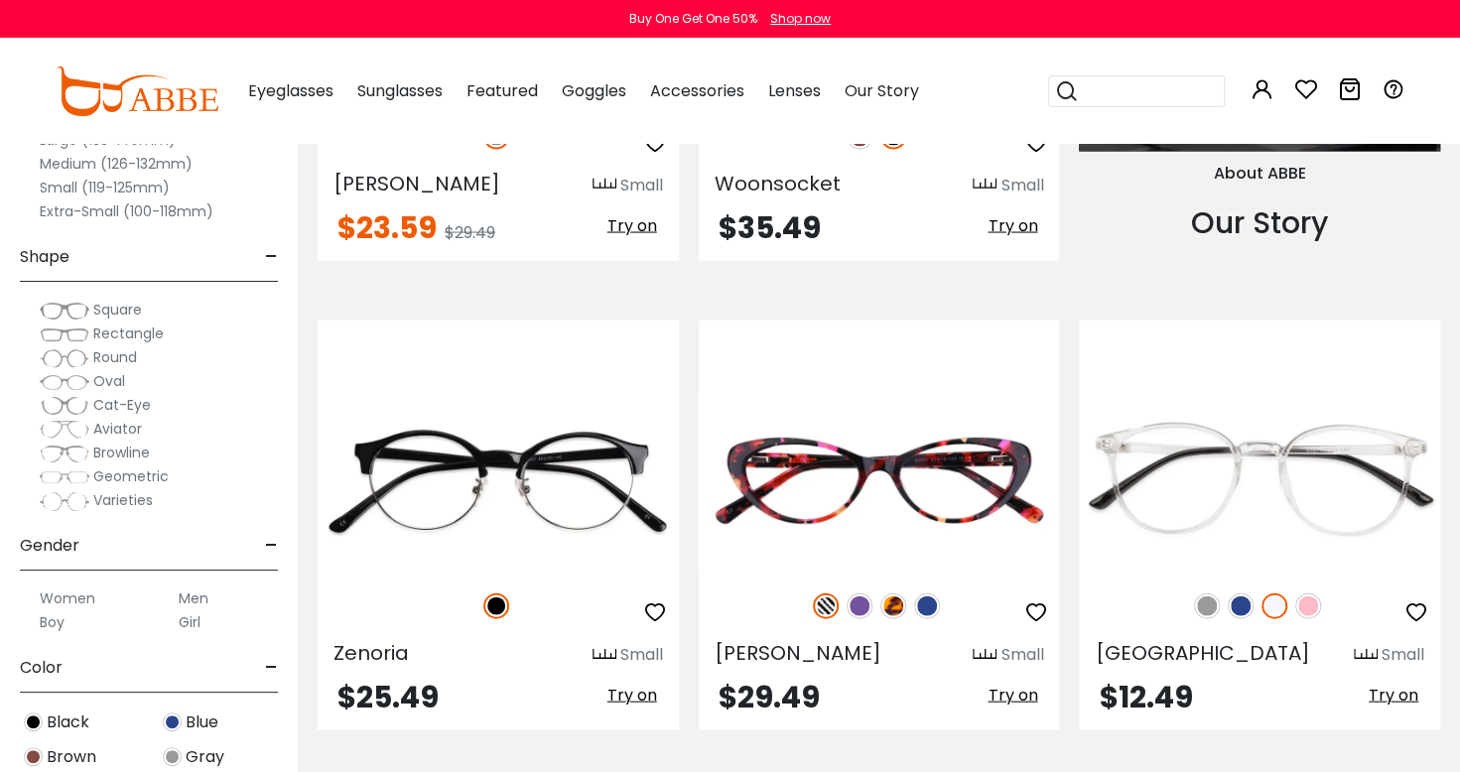
scroll to position [2181, 0]
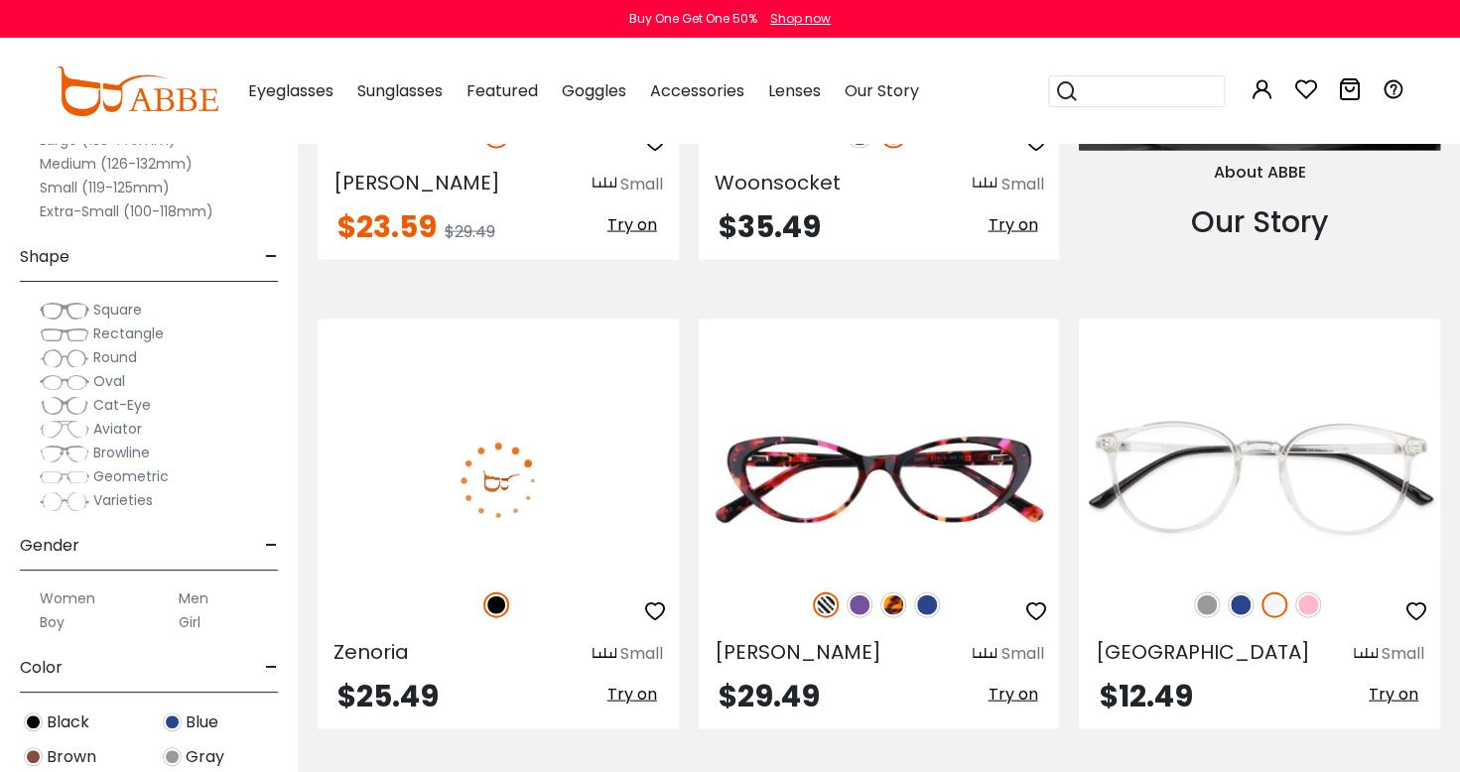
click at [466, 510] on img at bounding box center [498, 480] width 361 height 181
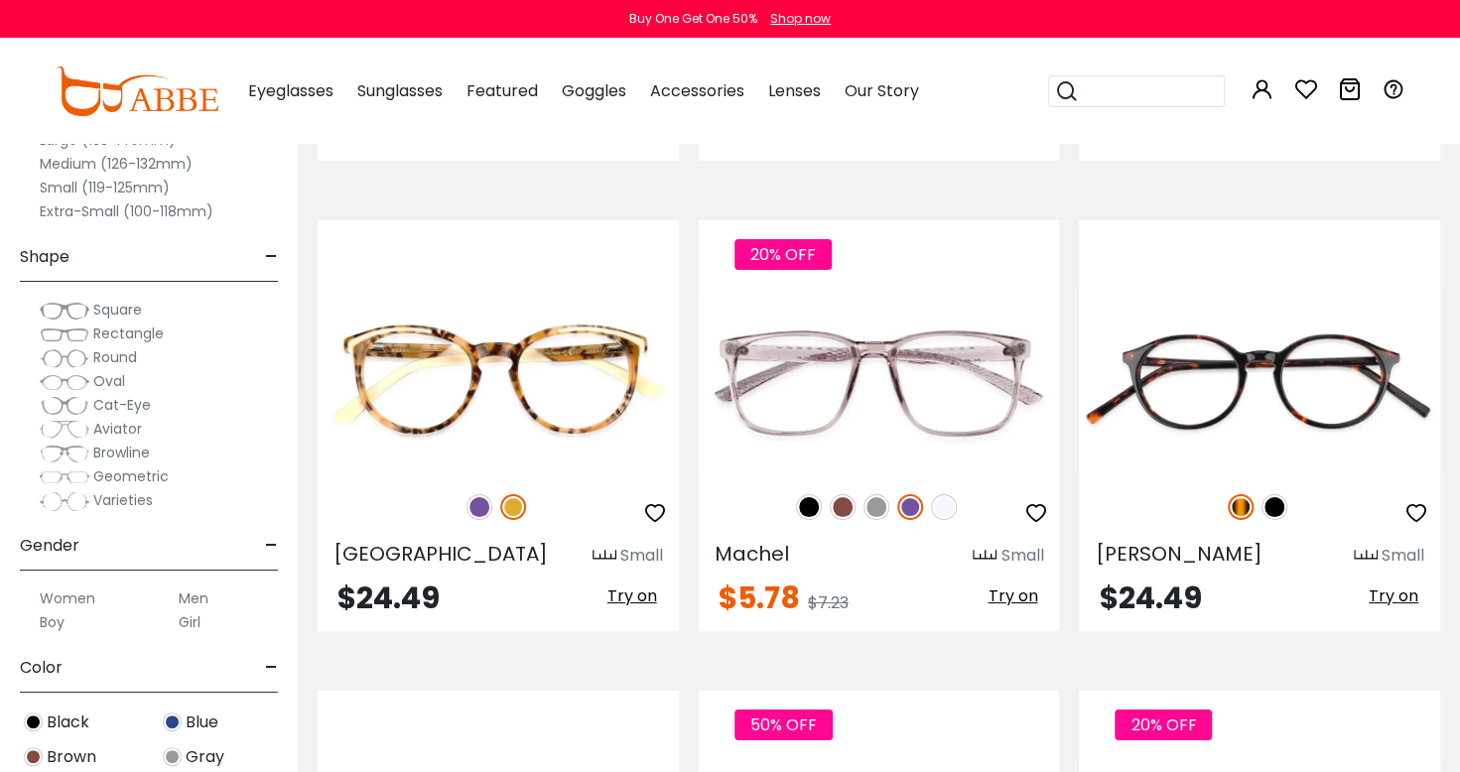
scroll to position [4162, 0]
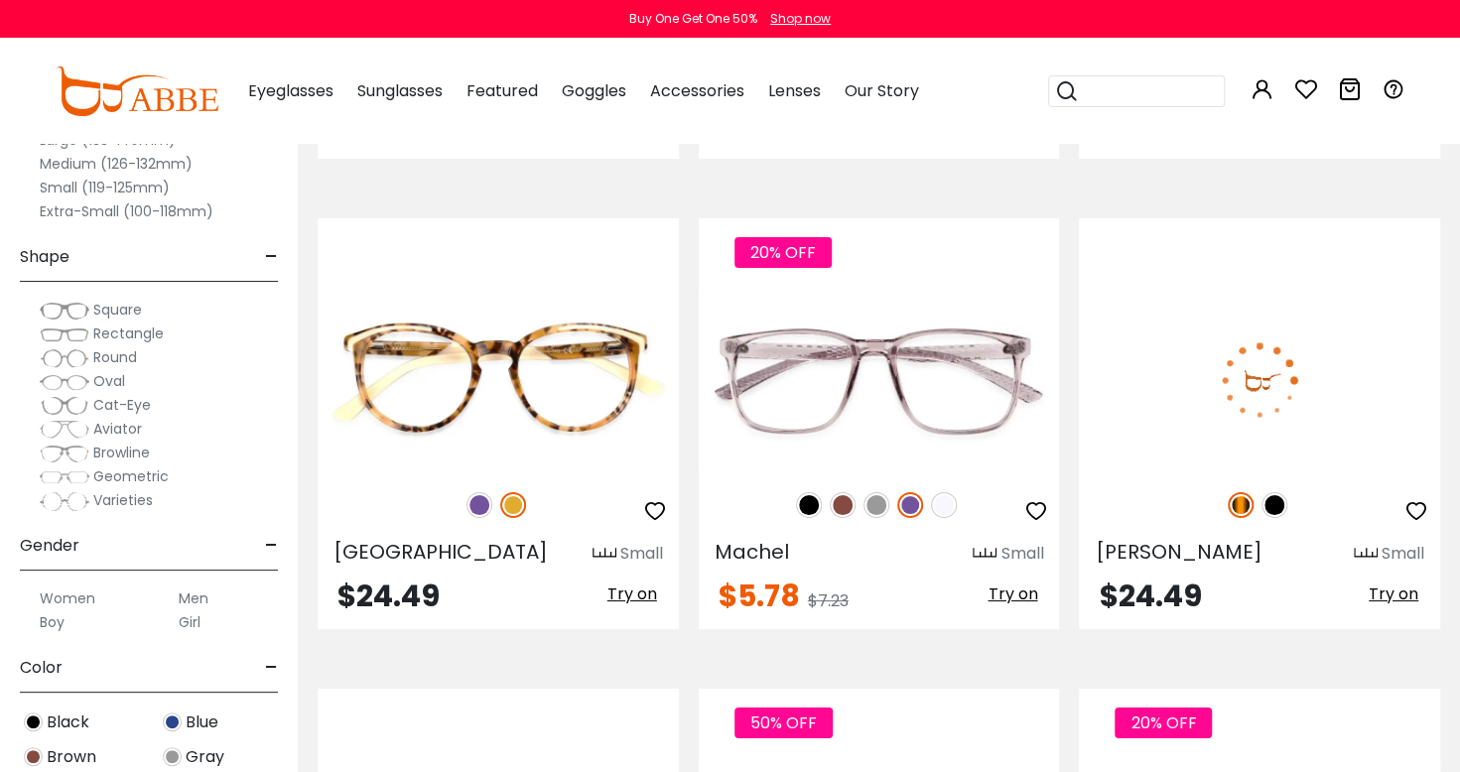
click at [1305, 367] on img at bounding box center [1259, 380] width 361 height 181
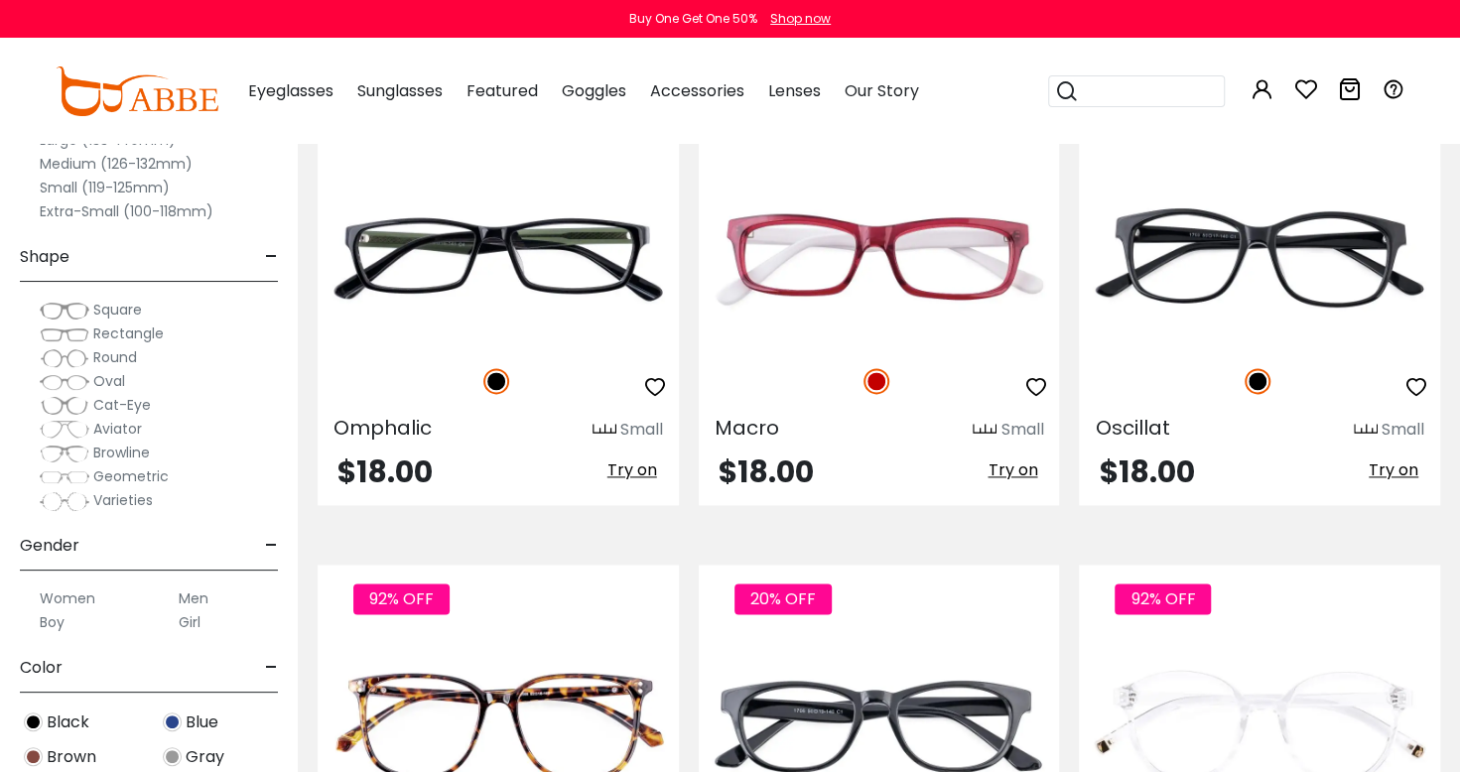
scroll to position [5694, 0]
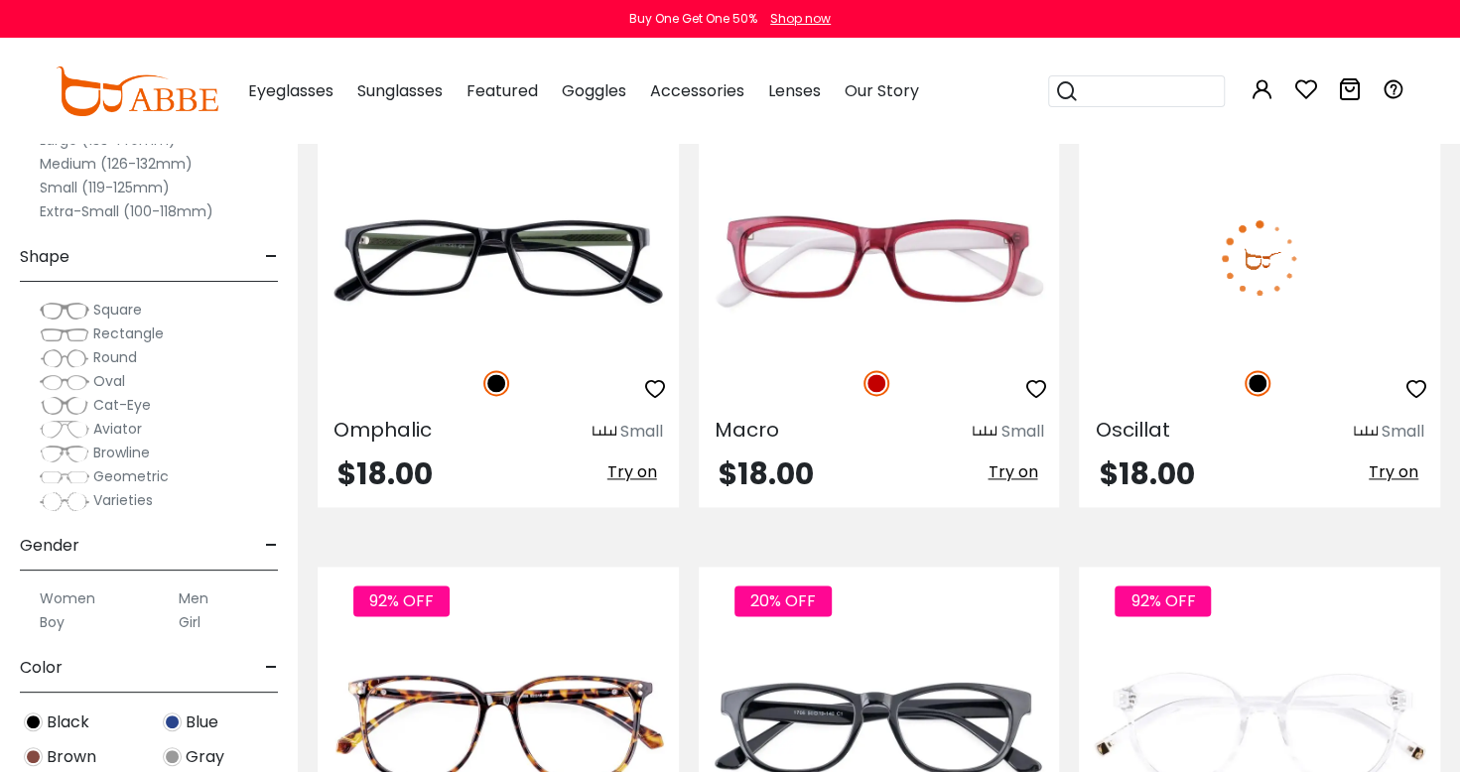
click at [1310, 257] on img at bounding box center [1259, 258] width 361 height 181
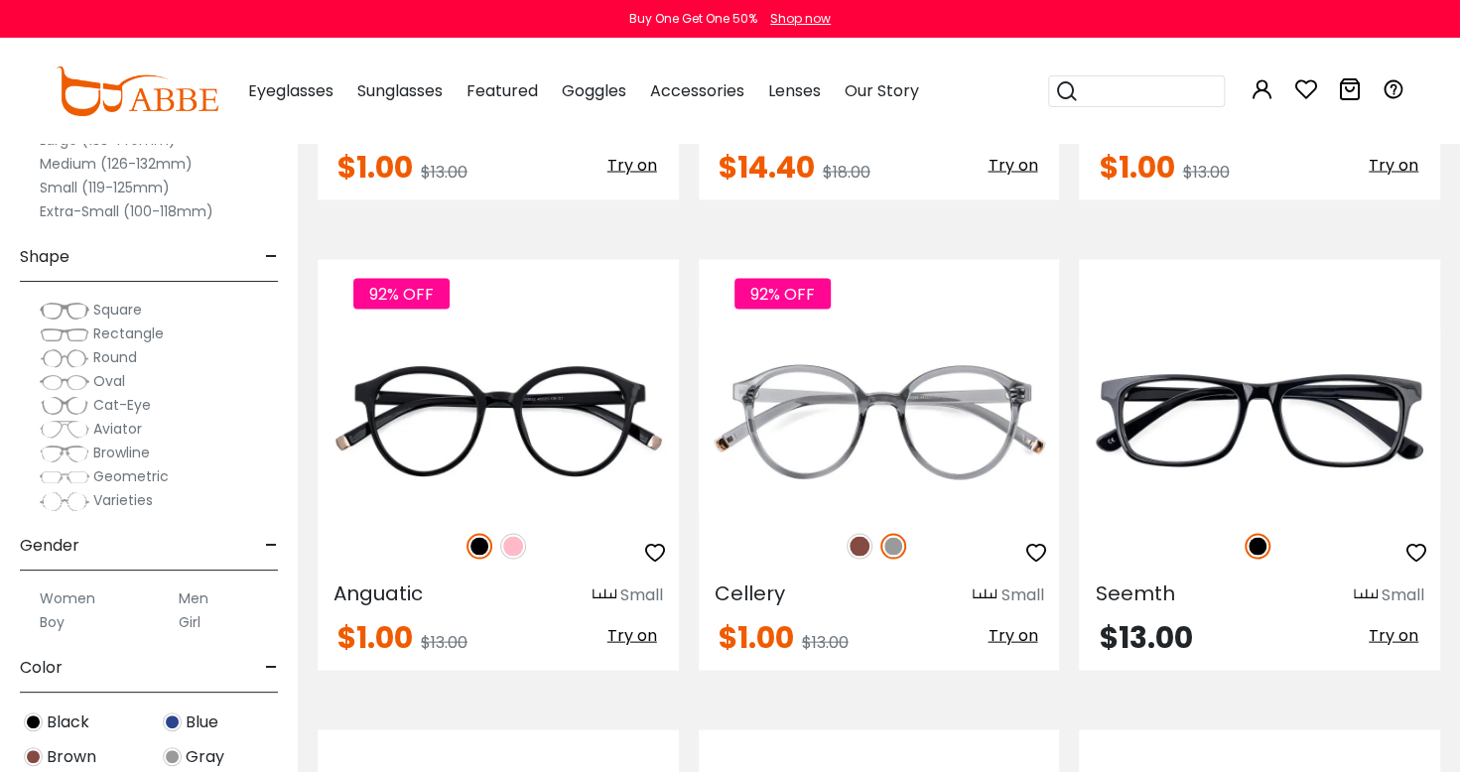
scroll to position [6472, 0]
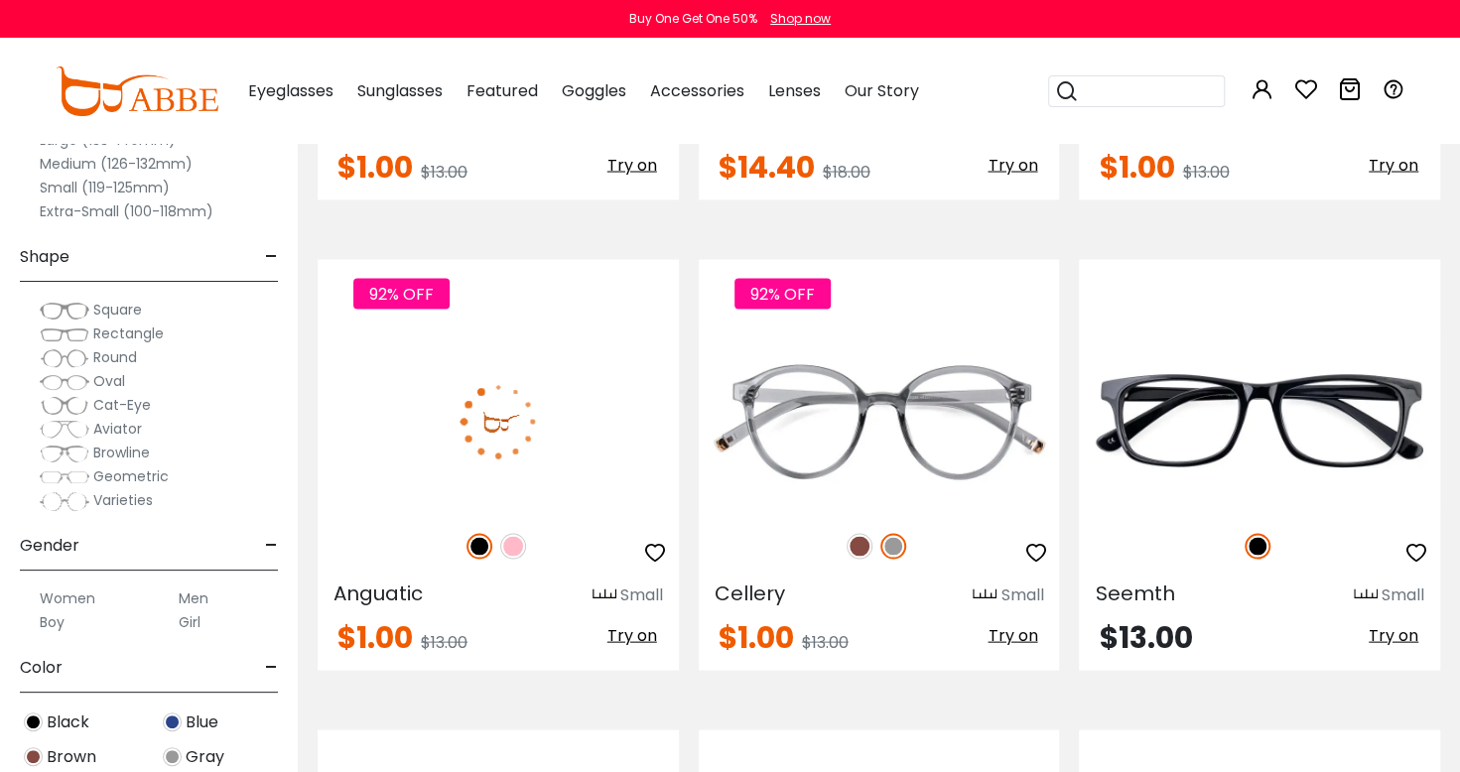
click at [388, 400] on img at bounding box center [498, 420] width 361 height 181
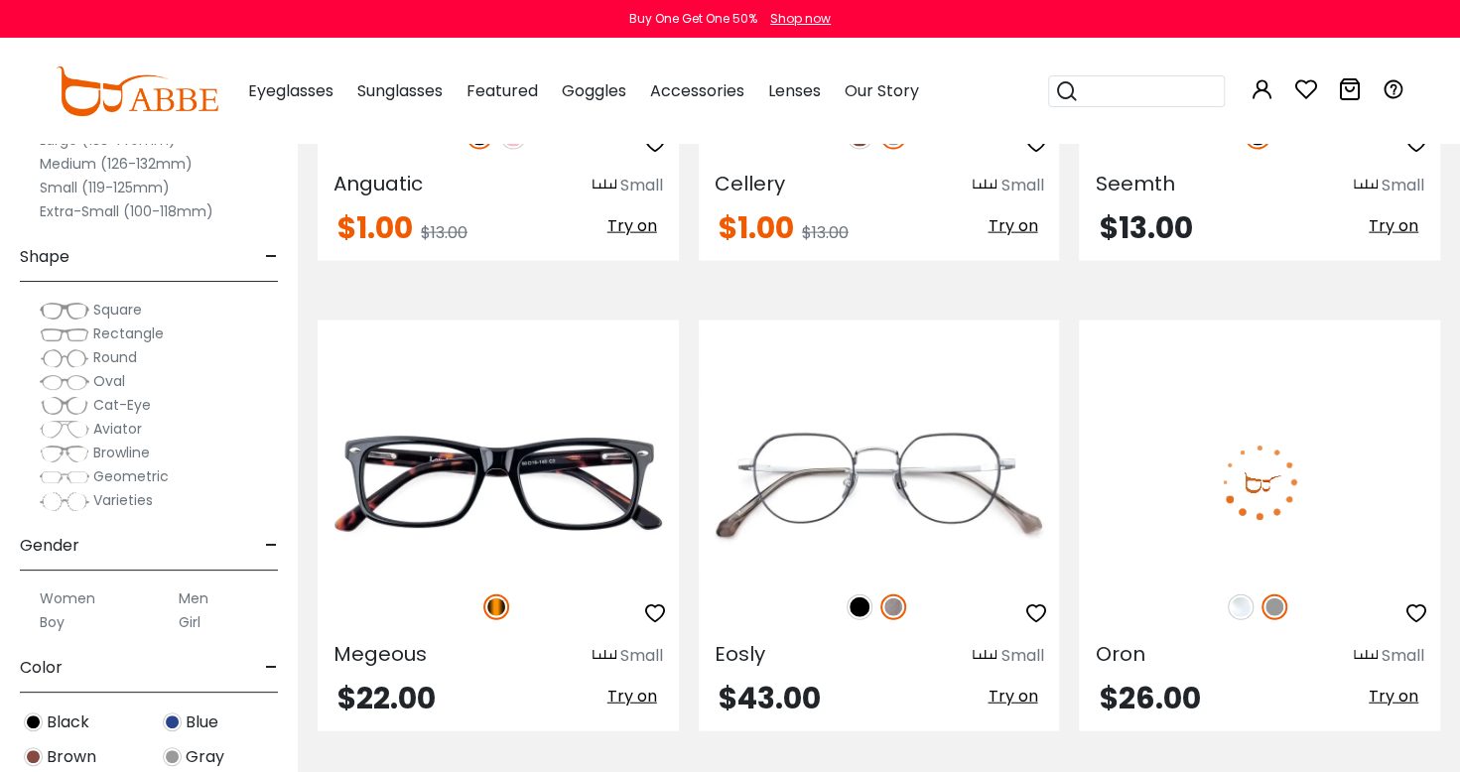
click at [1351, 552] on img at bounding box center [1259, 482] width 361 height 181
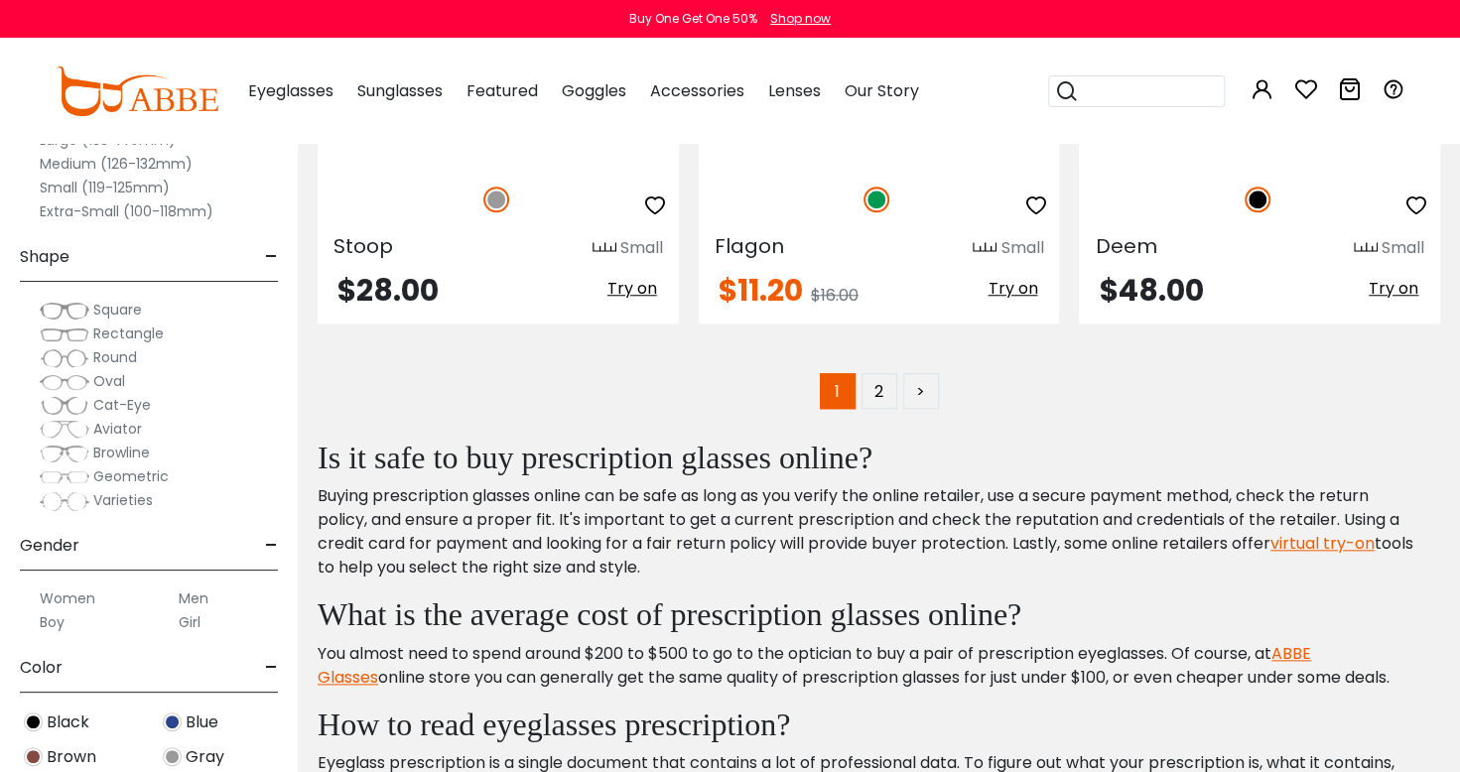
scroll to position [9654, 0]
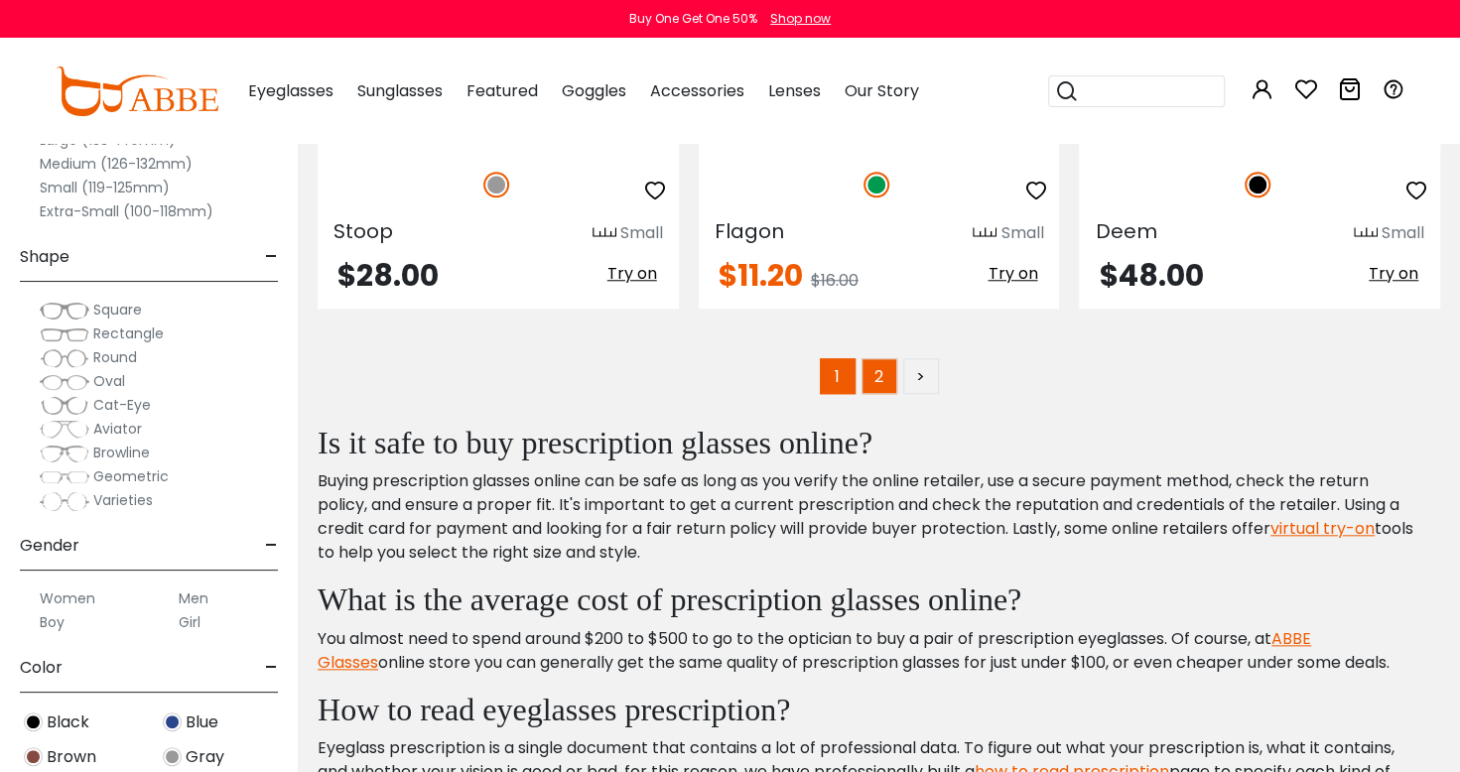
click at [893, 378] on link "2" at bounding box center [879, 376] width 36 height 36
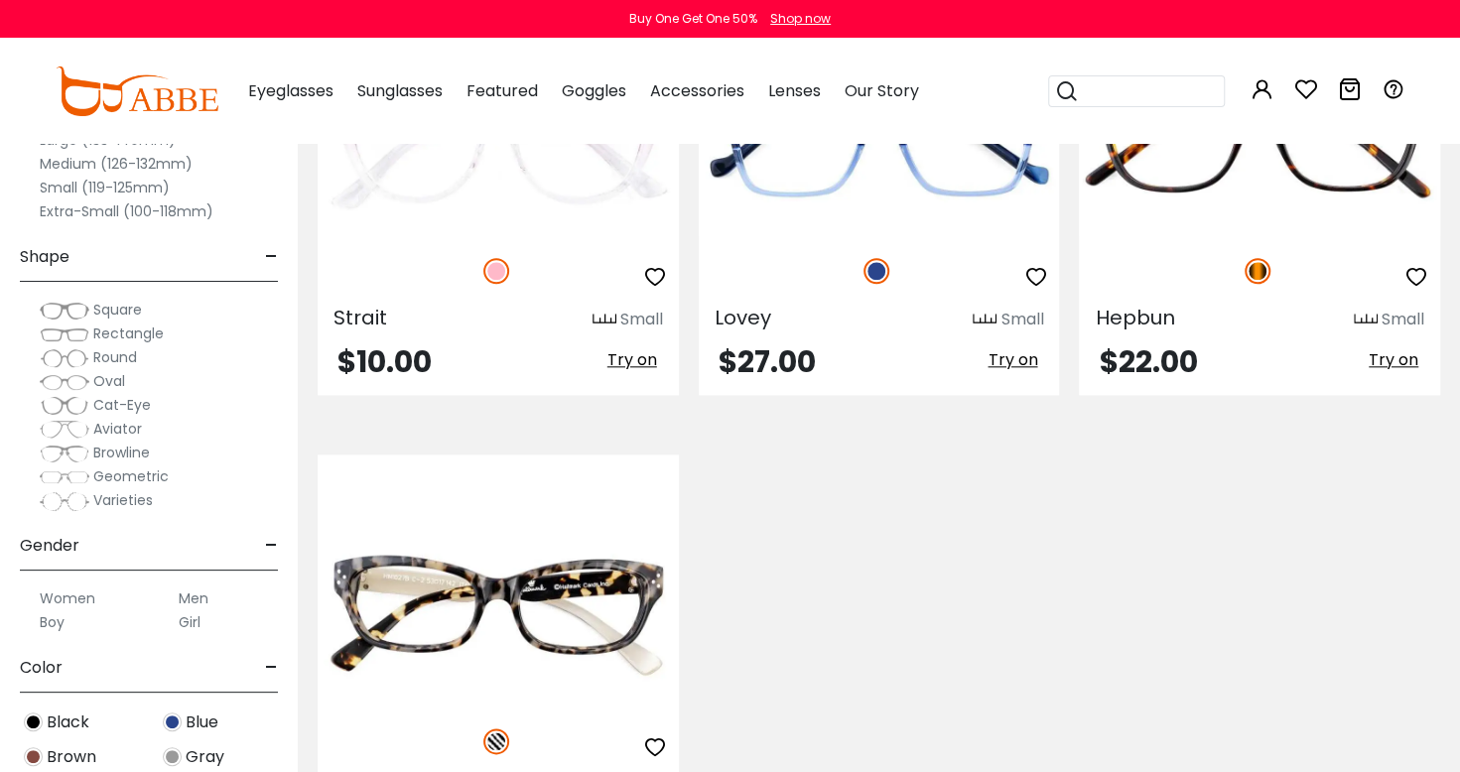
scroll to position [1066, 0]
